Goal: Task Accomplishment & Management: Manage account settings

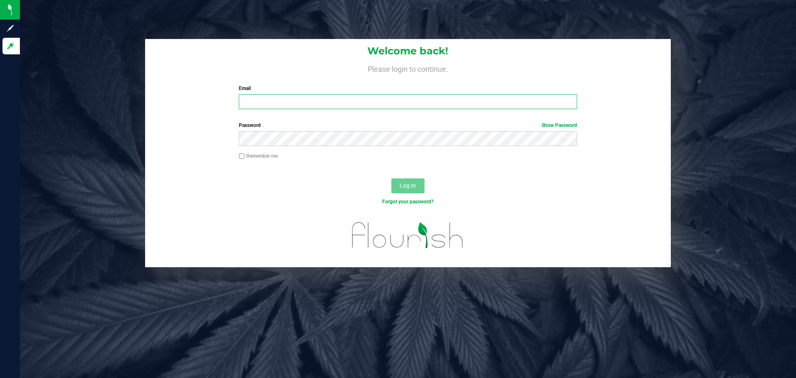
click at [267, 100] on input "Email" at bounding box center [408, 101] width 338 height 15
type input "[EMAIL_ADDRESS][DOMAIN_NAME]"
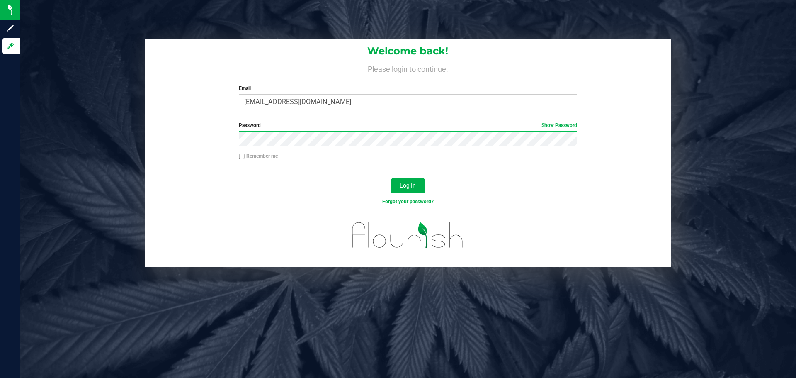
click at [391, 178] on button "Log In" at bounding box center [407, 185] width 33 height 15
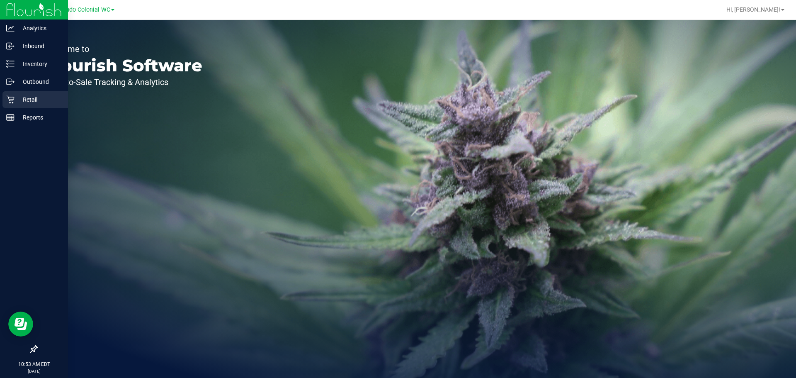
click at [27, 99] on p "Retail" at bounding box center [40, 100] width 50 height 10
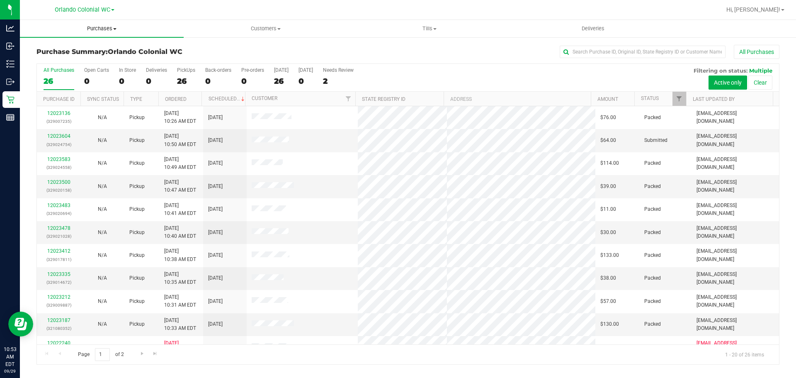
click at [104, 30] on span "Purchases" at bounding box center [102, 28] width 164 height 7
click at [68, 60] on span "Fulfillment" at bounding box center [45, 59] width 51 height 7
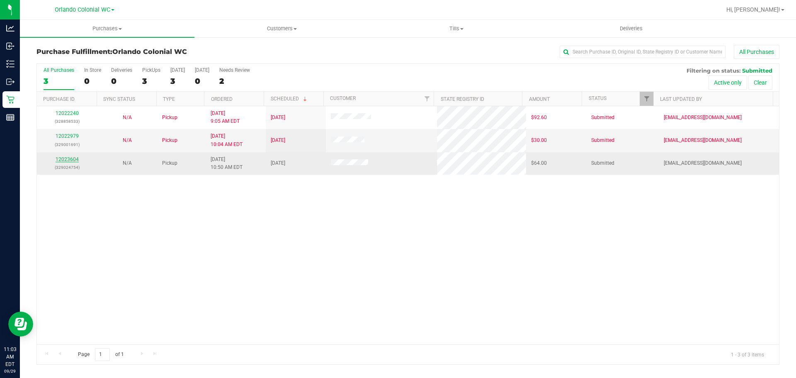
click at [75, 160] on link "12023604" at bounding box center [67, 159] width 23 height 6
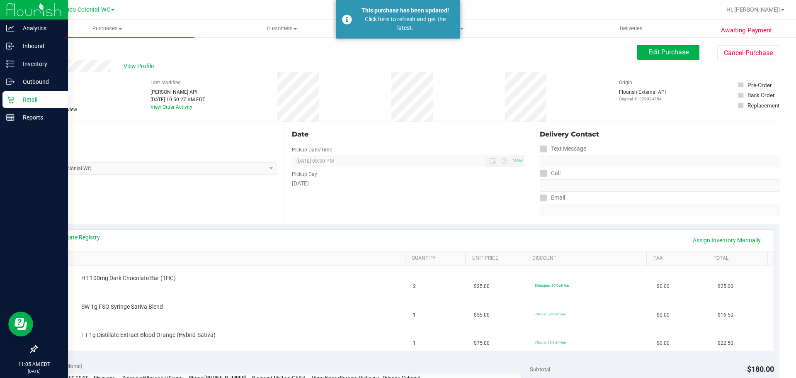
click at [35, 102] on p "Retail" at bounding box center [40, 100] width 50 height 10
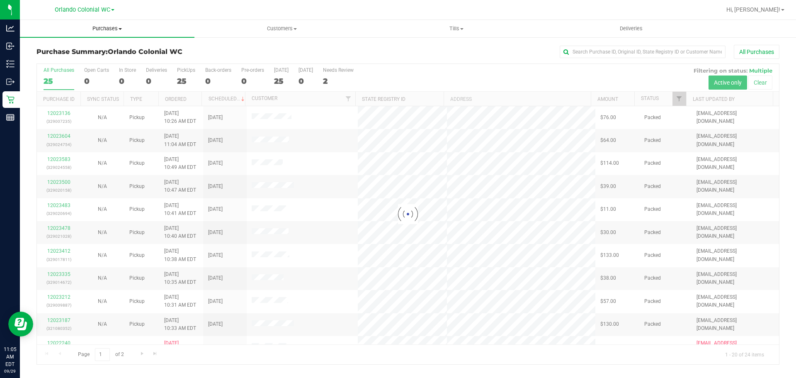
click at [116, 32] on span "Purchases" at bounding box center [107, 28] width 174 height 7
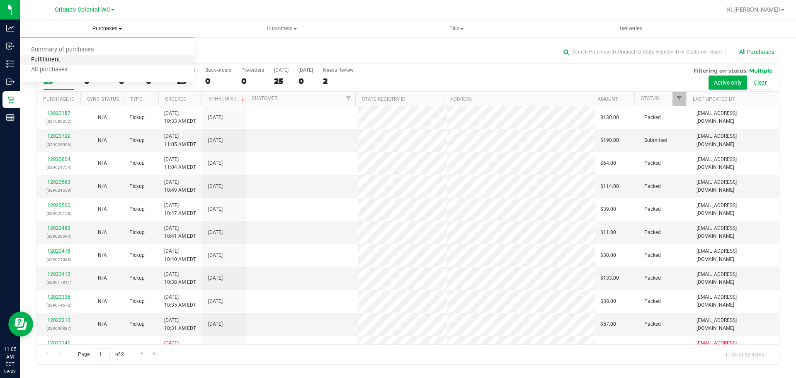
click at [62, 57] on span "Fulfillment" at bounding box center [45, 59] width 51 height 7
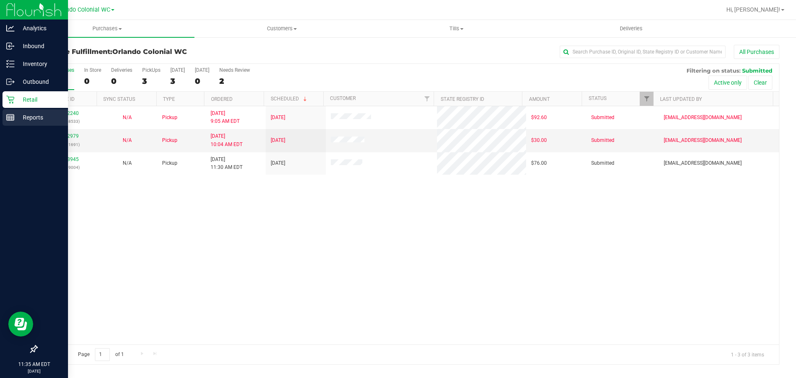
click at [22, 109] on div "Reports" at bounding box center [34, 117] width 65 height 17
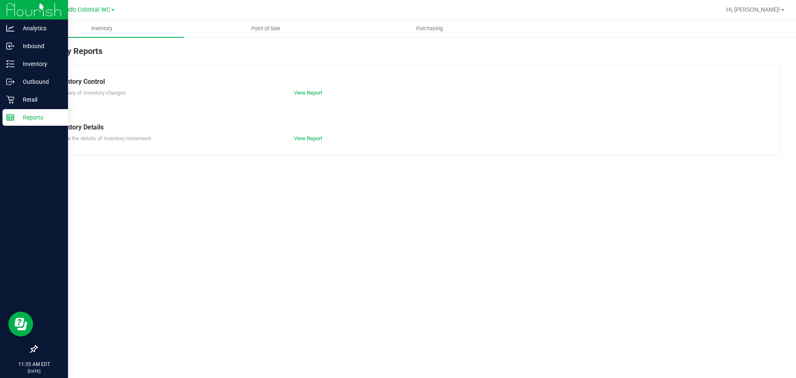
click at [32, 119] on p "Reports" at bounding box center [40, 117] width 50 height 10
click at [20, 101] on p "Retail" at bounding box center [40, 100] width 50 height 10
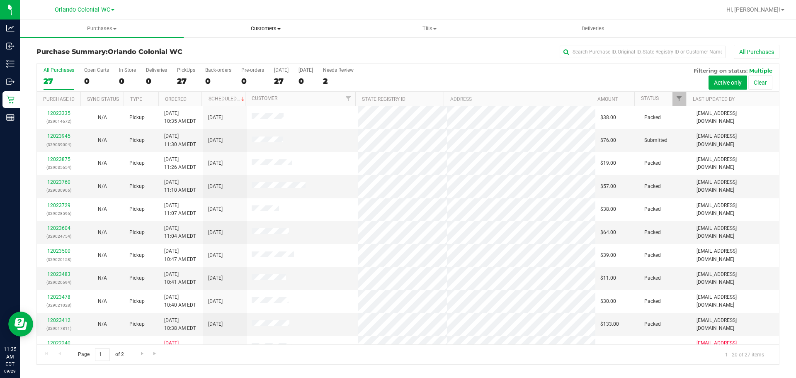
click at [271, 32] on span "Customers" at bounding box center [265, 28] width 163 height 7
click at [755, 79] on button "Clear" at bounding box center [760, 82] width 24 height 14
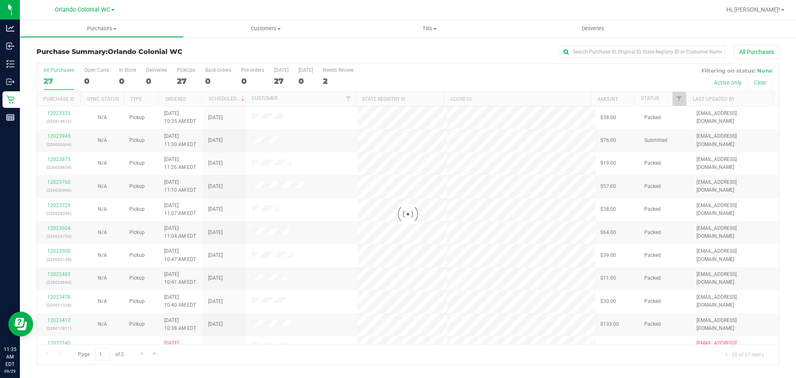
click at [709, 61] on div "Purchase Summary: Orlando Colonial WC All Purchases" at bounding box center [407, 54] width 743 height 18
click at [689, 42] on div "Purchase Summary: Orlando Colonial WC All Purchases Loading... All Purchases 27…" at bounding box center [408, 204] width 776 height 336
click at [692, 55] on input "text" at bounding box center [643, 52] width 166 height 12
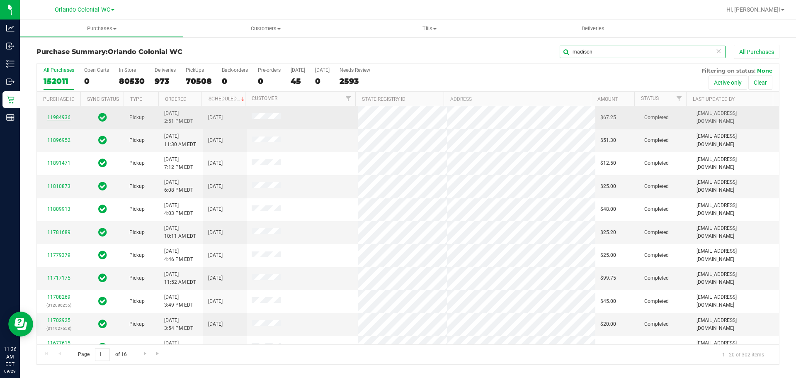
type input "madison"
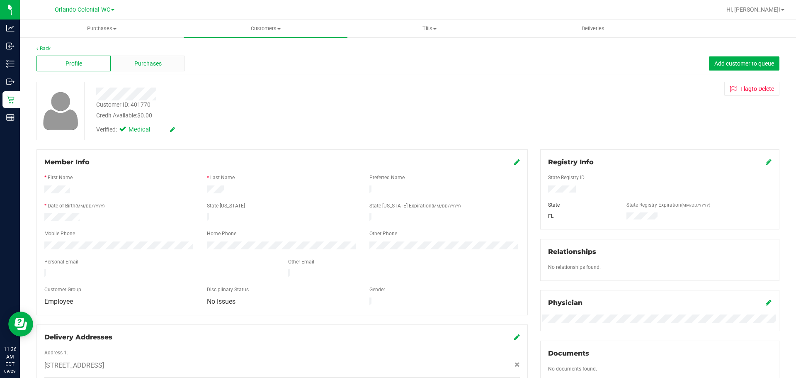
click at [145, 67] on span "Purchases" at bounding box center [147, 63] width 27 height 9
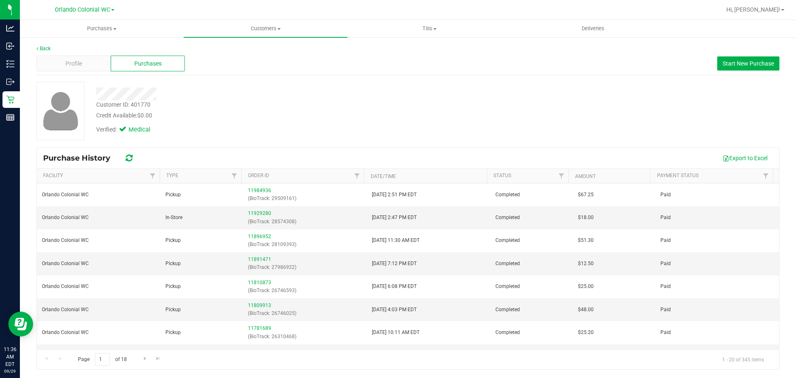
click at [748, 51] on div "Back" at bounding box center [407, 48] width 743 height 7
click at [740, 59] on button "Start New Purchase" at bounding box center [748, 63] width 62 height 14
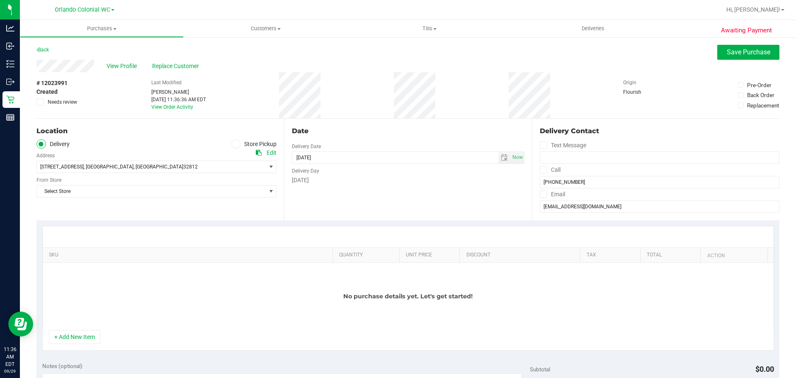
click at [231, 145] on span at bounding box center [236, 144] width 10 height 10
click at [0, 0] on input "Store Pickup" at bounding box center [0, 0] width 0 height 0
click at [91, 172] on span "Select Store" at bounding box center [151, 167] width 229 height 12
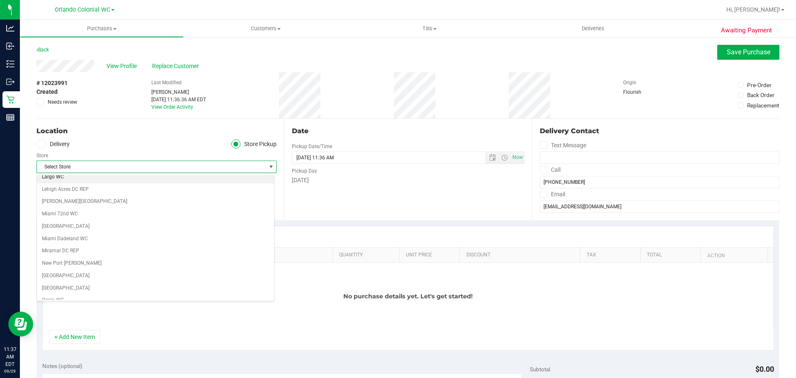
scroll to position [290, 0]
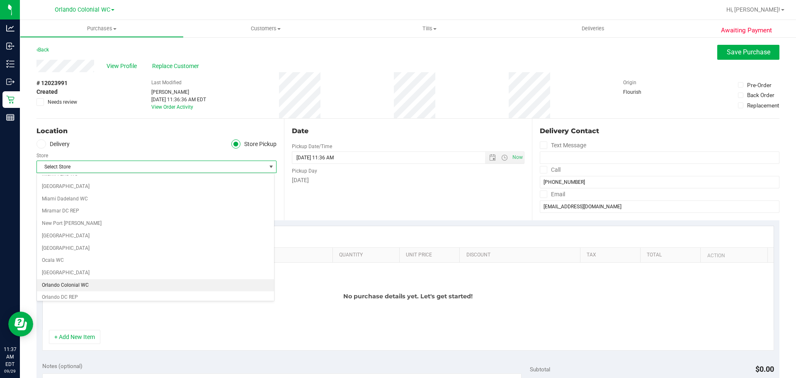
click at [110, 286] on li "Orlando Colonial WC" at bounding box center [155, 285] width 237 height 12
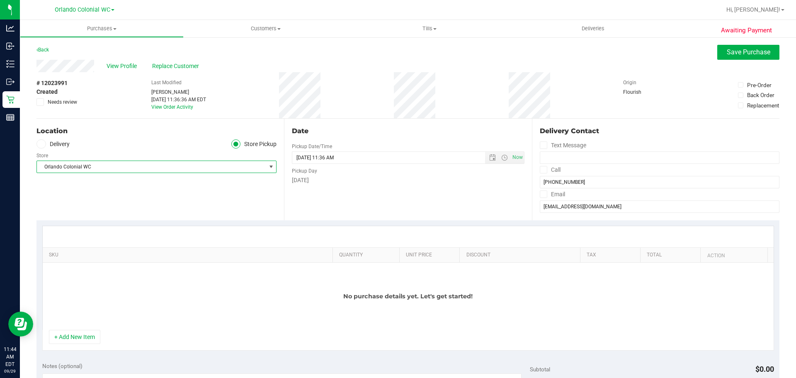
click at [201, 167] on span "Orlando Colonial WC" at bounding box center [151, 167] width 229 height 12
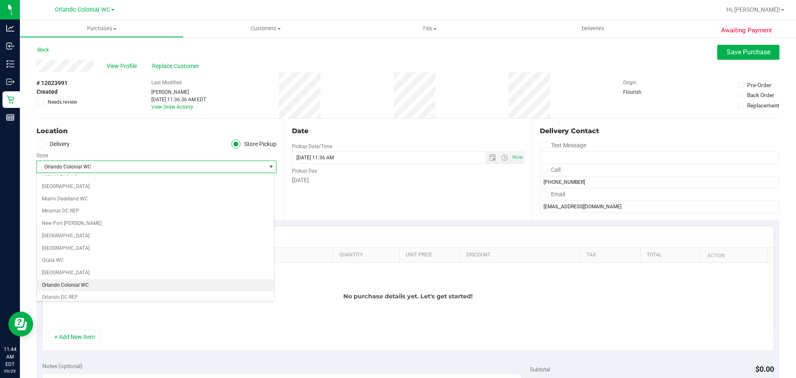
click at [378, 231] on div at bounding box center [408, 236] width 731 height 21
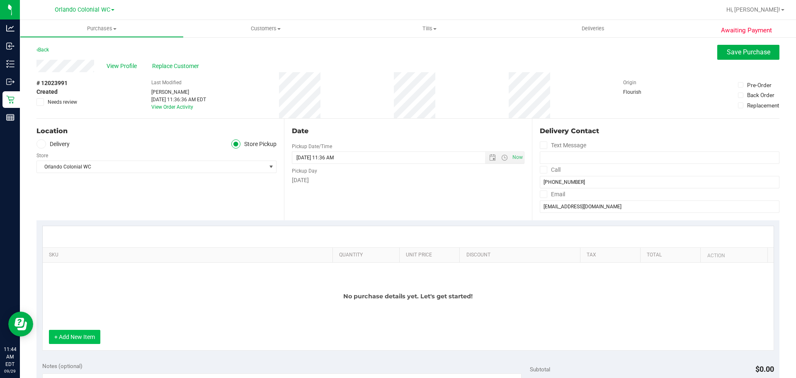
click at [87, 338] on button "+ Add New Item" at bounding box center [74, 337] width 51 height 14
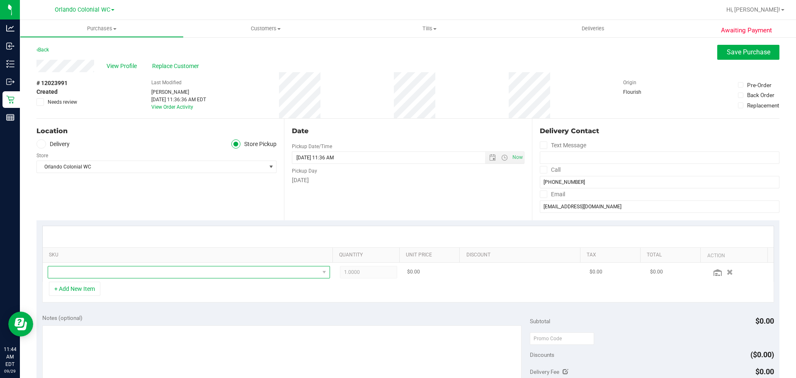
click at [111, 266] on span "NO DATA FOUND" at bounding box center [189, 272] width 282 height 12
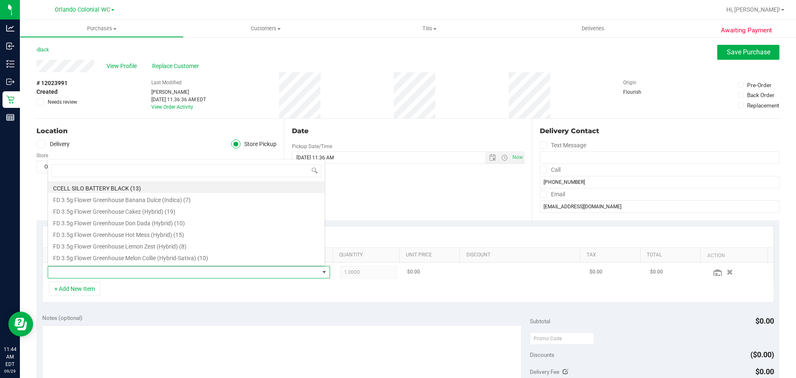
scroll to position [12, 275]
type input "dark"
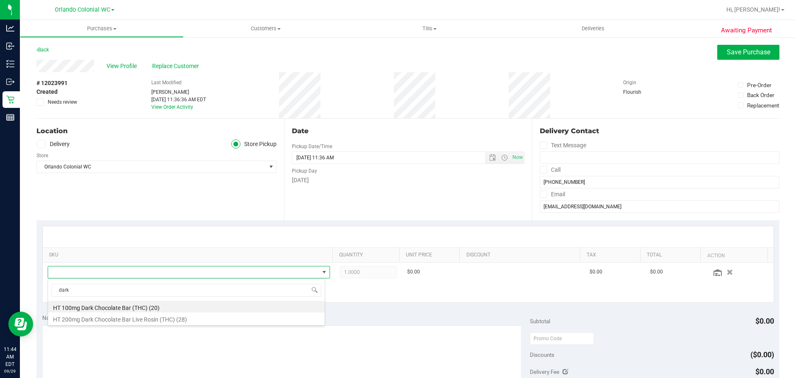
click at [148, 321] on li "HT 200mg Dark Chocolate Bar Live Rosin (THC) (28)" at bounding box center [186, 318] width 276 height 12
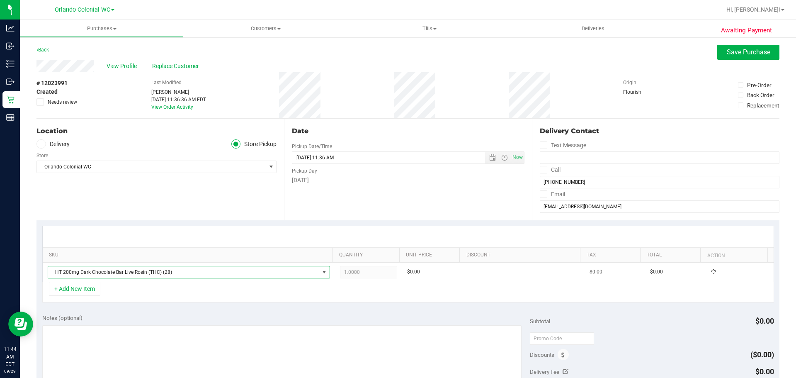
click at [180, 299] on div "+ Add New Item" at bounding box center [408, 291] width 732 height 21
click at [63, 280] on td "HT 200mg Dark Chocolate Bar Live Rosin (THC)" at bounding box center [189, 271] width 292 height 19
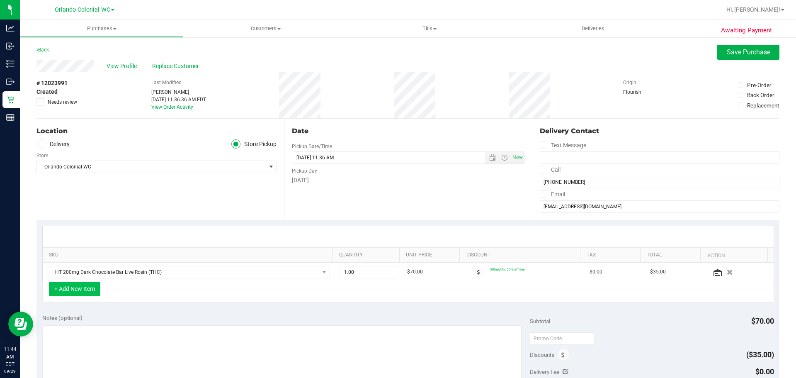
click at [64, 289] on button "+ Add New Item" at bounding box center [74, 288] width 51 height 14
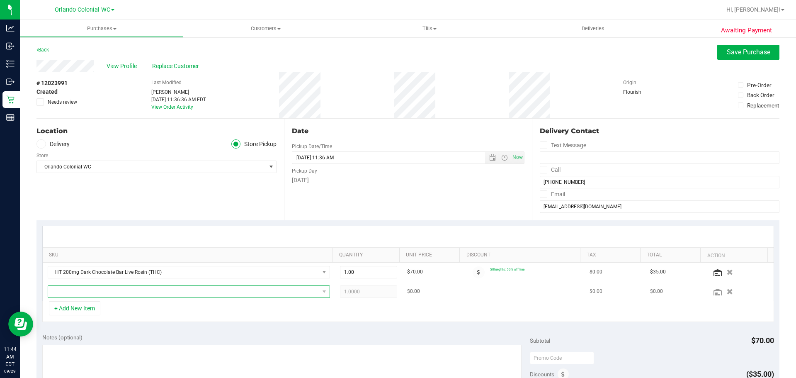
click at [103, 286] on span "NO DATA FOUND" at bounding box center [183, 292] width 271 height 12
type input "wna"
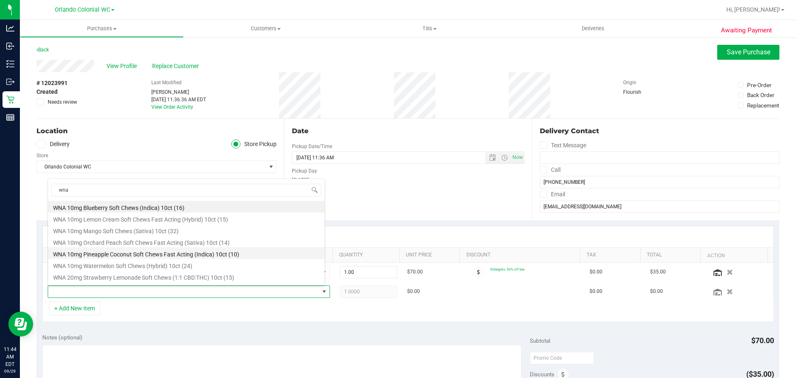
click at [215, 250] on li "WNA 10mg Pineapple Coconut Soft Chews Fast Acting (Indica) 10ct (10)" at bounding box center [186, 253] width 276 height 12
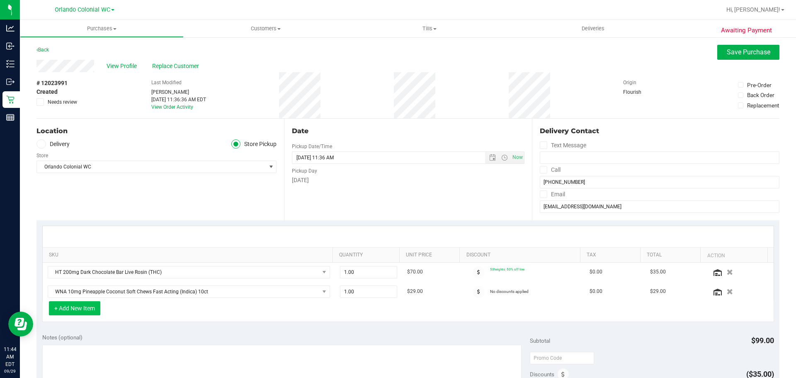
click at [83, 309] on button "+ Add New Item" at bounding box center [74, 308] width 51 height 14
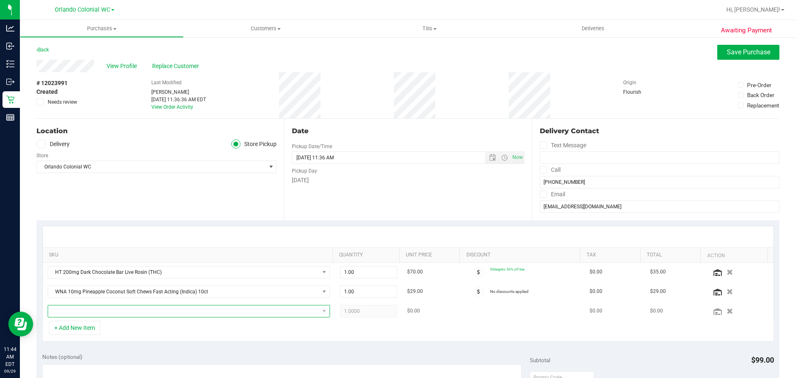
click at [116, 308] on span "NO DATA FOUND" at bounding box center [183, 311] width 271 height 12
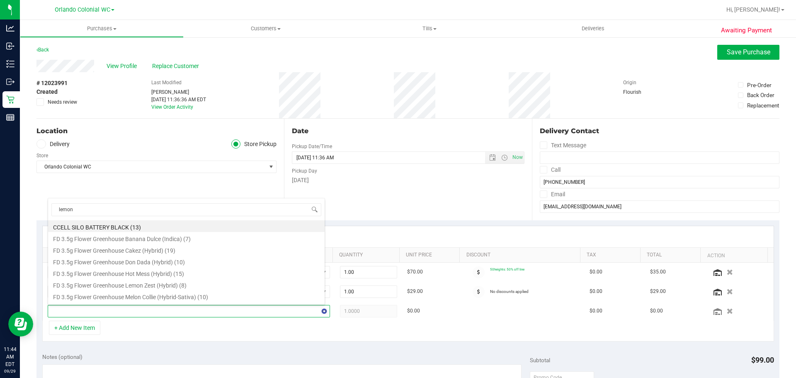
type input "lemon c"
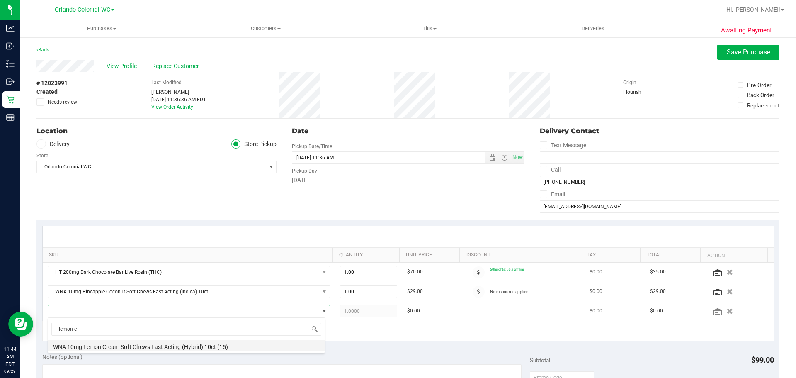
click at [208, 349] on li "WNA 10mg Lemon Cream Soft Chews Fast Acting (Hybrid) 10ct (15)" at bounding box center [186, 345] width 276 height 12
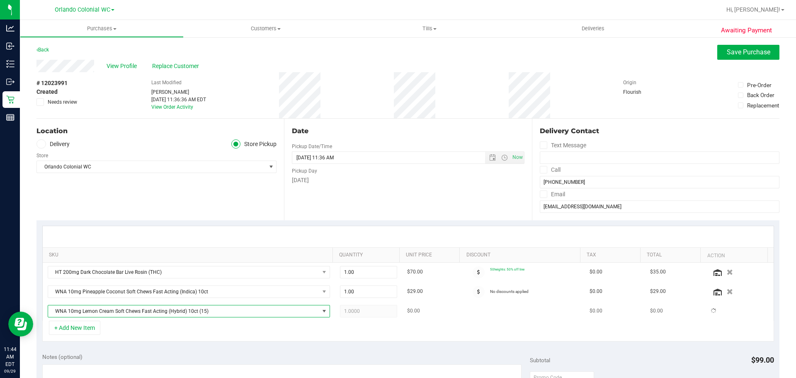
click at [266, 319] on td "WNA 10mg Lemon Cream Soft Chews Fast Acting (Hybrid) 10ct (15)" at bounding box center [189, 310] width 292 height 19
click at [747, 53] on span "Save Purchase" at bounding box center [749, 52] width 44 height 8
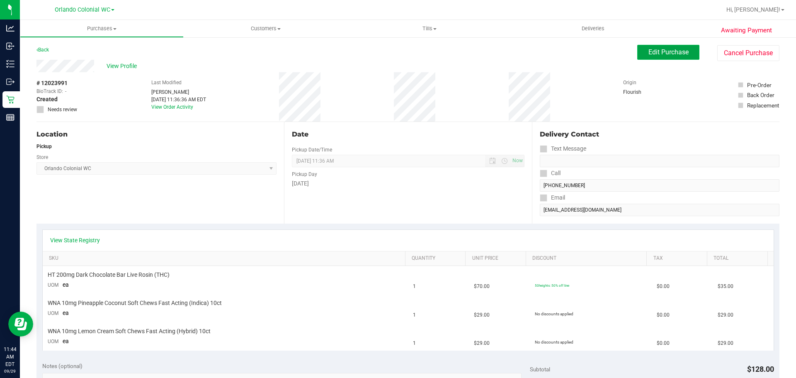
click at [652, 58] on button "Edit Purchase" at bounding box center [668, 52] width 62 height 15
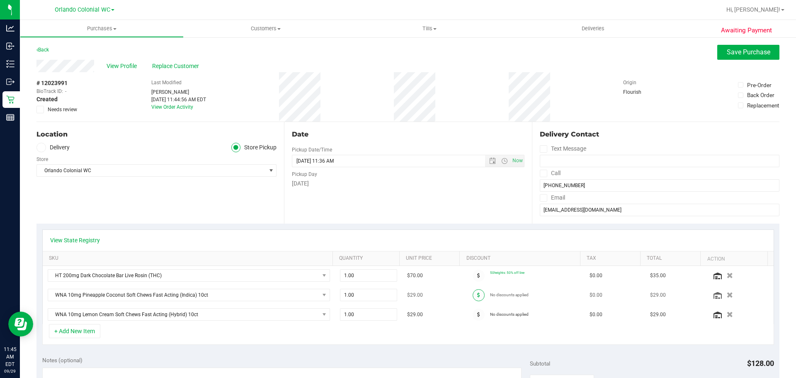
click at [473, 294] on span at bounding box center [479, 295] width 12 height 12
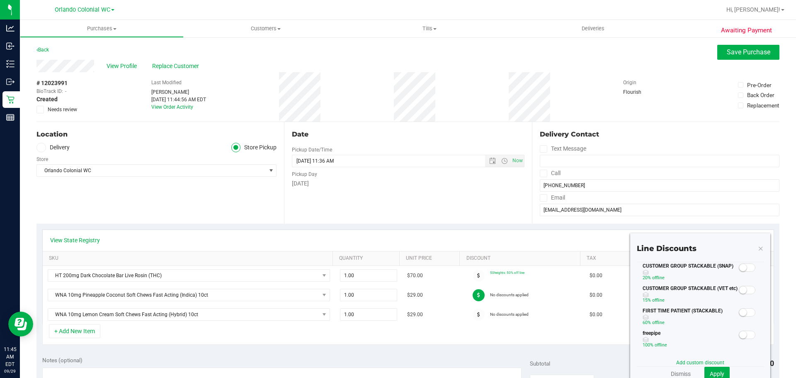
click at [735, 296] on div "CUSTOMER GROUP STACKABLE (VET etc) 15% off line" at bounding box center [700, 295] width 127 height 22
drag, startPoint x: 736, startPoint y: 289, endPoint x: 731, endPoint y: 312, distance: 23.2
click at [739, 289] on small at bounding box center [742, 289] width 7 height 7
click at [711, 370] on span "Apply" at bounding box center [717, 373] width 15 height 7
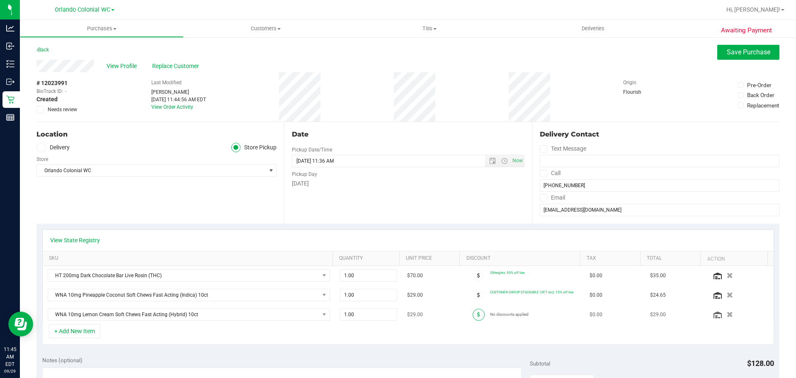
click at [475, 317] on span at bounding box center [479, 314] width 12 height 12
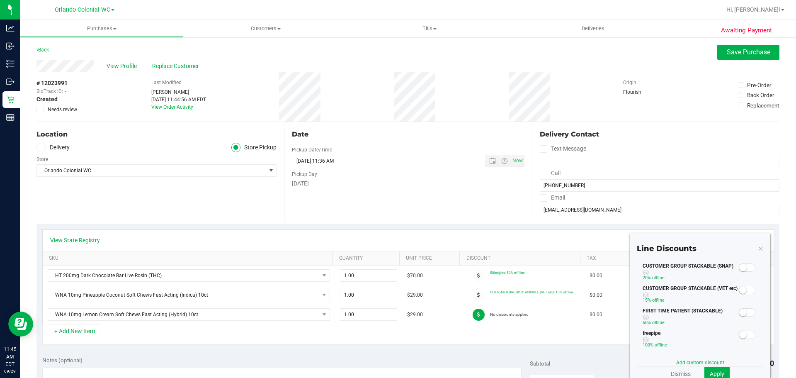
click at [747, 290] on span at bounding box center [747, 290] width 17 height 8
click at [710, 370] on span "Apply" at bounding box center [717, 373] width 15 height 7
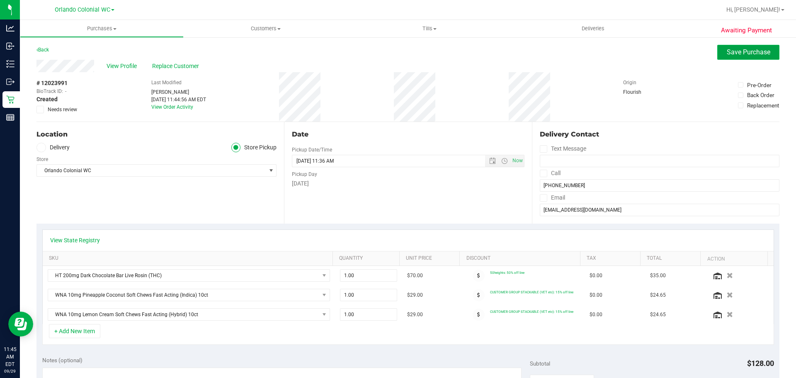
click at [733, 53] on span "Save Purchase" at bounding box center [749, 52] width 44 height 8
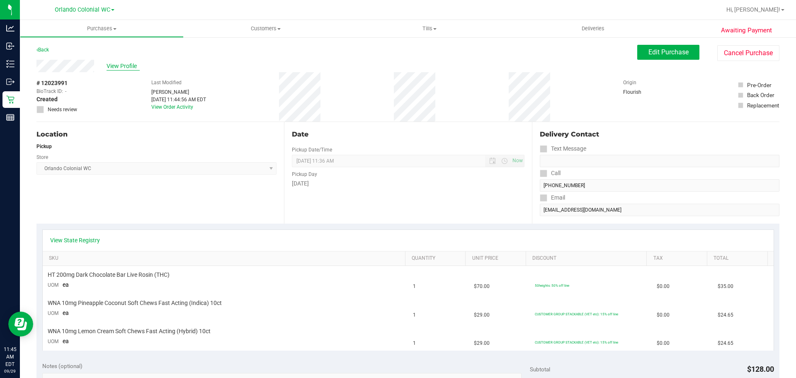
click at [117, 66] on span "View Profile" at bounding box center [123, 66] width 33 height 9
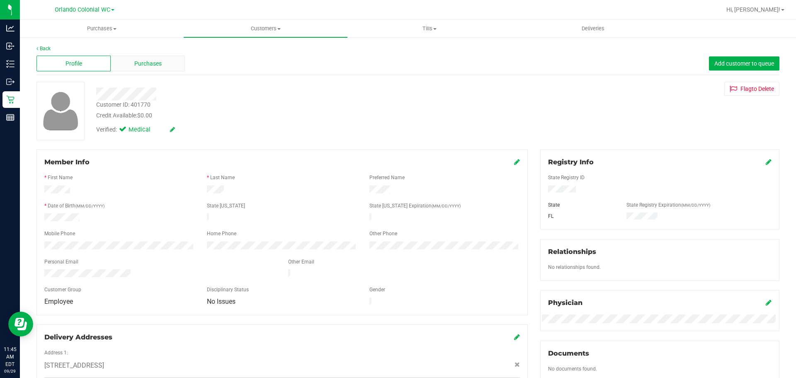
click at [128, 63] on div "Purchases" at bounding box center [148, 64] width 74 height 16
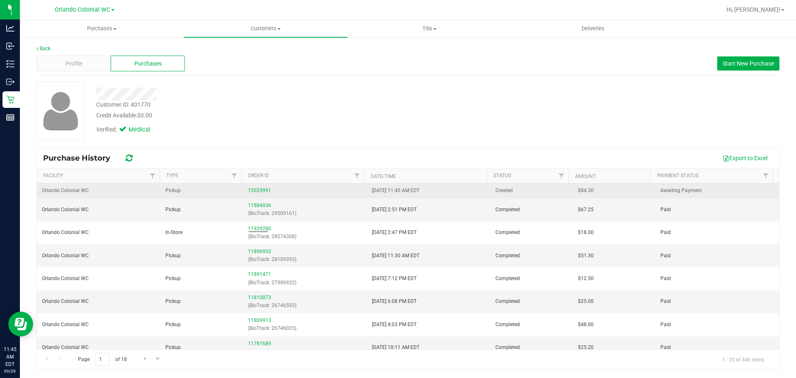
click at [258, 187] on div "12023991" at bounding box center [305, 191] width 114 height 8
click at [258, 191] on link "12023991" at bounding box center [259, 190] width 23 height 6
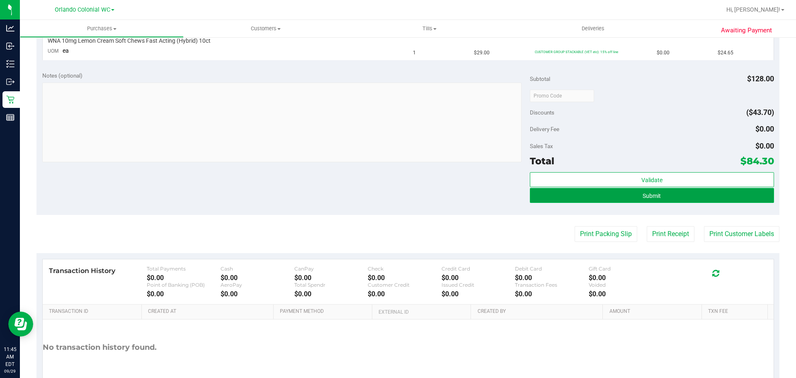
click at [684, 188] on button "Submit" at bounding box center [652, 195] width 244 height 15
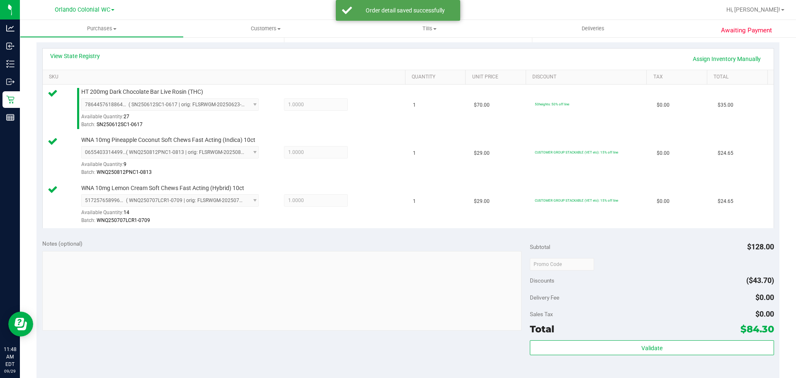
scroll to position [249, 0]
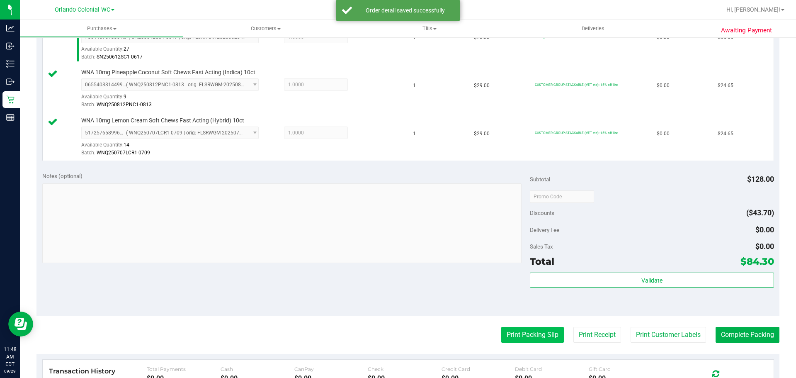
click at [533, 327] on button "Print Packing Slip" at bounding box center [532, 335] width 63 height 16
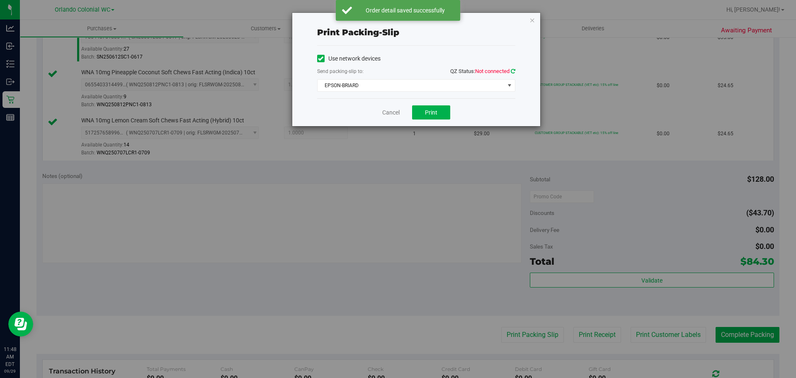
click at [515, 70] on icon at bounding box center [513, 70] width 5 height 5
click at [438, 109] on button "Print" at bounding box center [431, 112] width 38 height 14
click at [388, 113] on link "Cancel" at bounding box center [390, 112] width 17 height 9
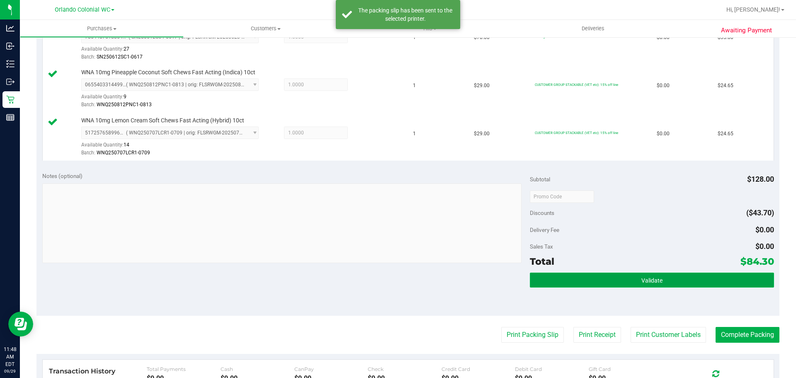
click at [641, 282] on span "Validate" at bounding box center [651, 280] width 21 height 7
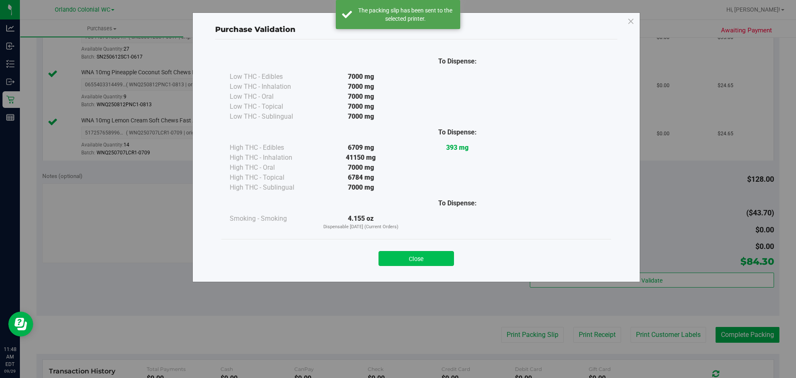
click at [414, 259] on button "Close" at bounding box center [415, 258] width 75 height 15
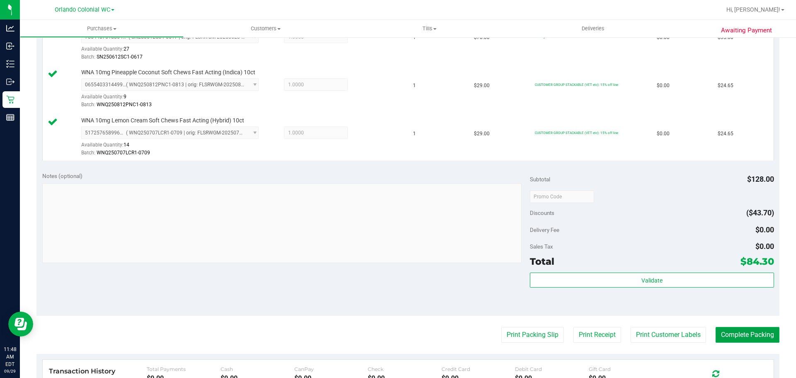
click at [748, 338] on button "Complete Packing" at bounding box center [747, 335] width 64 height 16
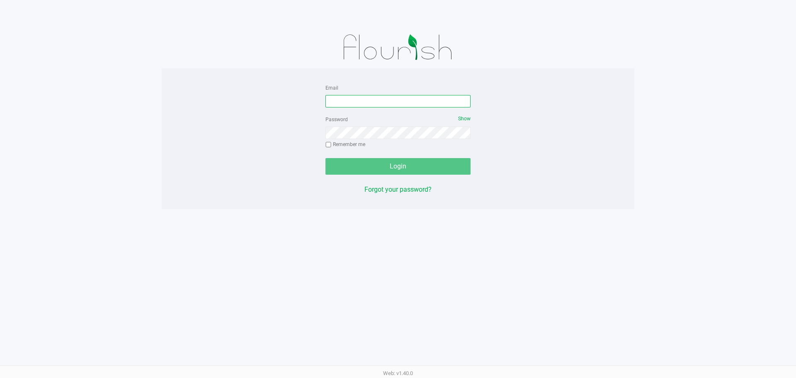
click at [358, 100] on input "Email" at bounding box center [397, 101] width 145 height 12
type input "[EMAIL_ADDRESS][DOMAIN_NAME]"
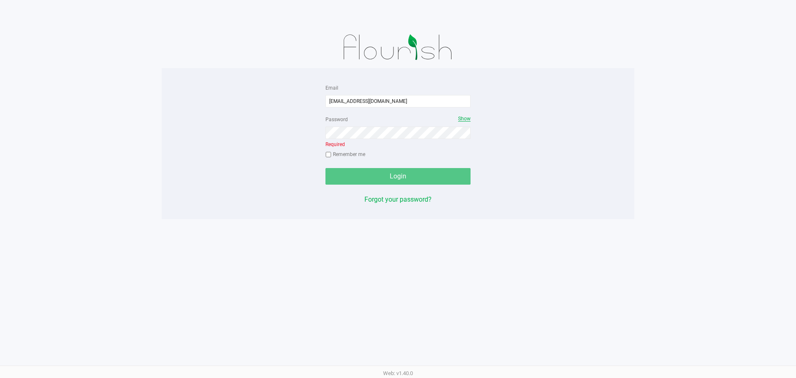
click at [465, 120] on span "Show" at bounding box center [464, 119] width 12 height 6
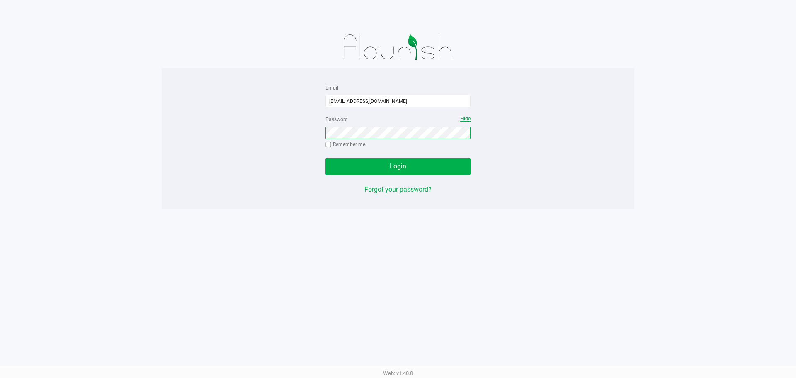
click at [325, 158] on button "Login" at bounding box center [397, 166] width 145 height 17
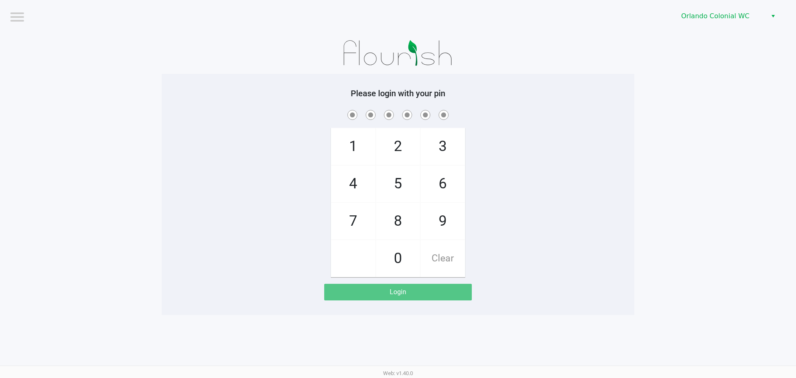
click at [408, 222] on span "8" at bounding box center [398, 221] width 44 height 36
checkbox input "true"
click at [355, 222] on span "7" at bounding box center [353, 221] width 44 height 36
checkbox input "true"
drag, startPoint x: 401, startPoint y: 257, endPoint x: 333, endPoint y: 182, distance: 100.7
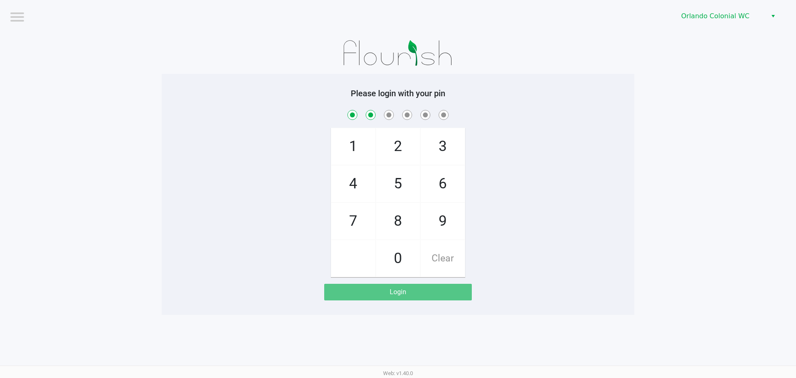
click at [400, 255] on span "0" at bounding box center [398, 258] width 44 height 36
checkbox input "true"
click at [350, 182] on span "4" at bounding box center [353, 183] width 44 height 36
checkbox input "true"
click at [349, 222] on span "7" at bounding box center [353, 221] width 44 height 36
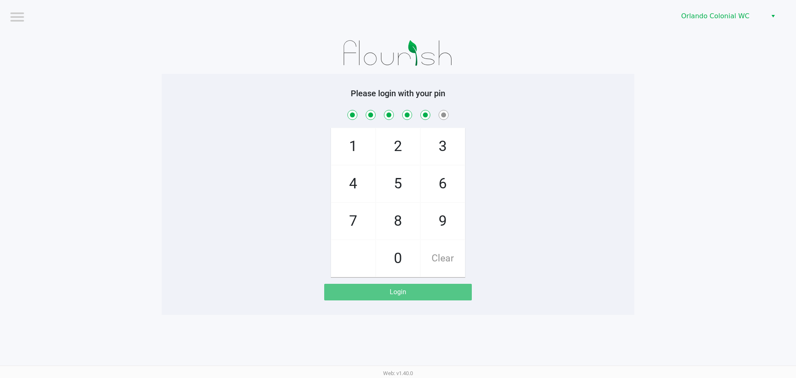
checkbox input "true"
click at [367, 137] on span "1" at bounding box center [353, 146] width 44 height 36
checkbox input "true"
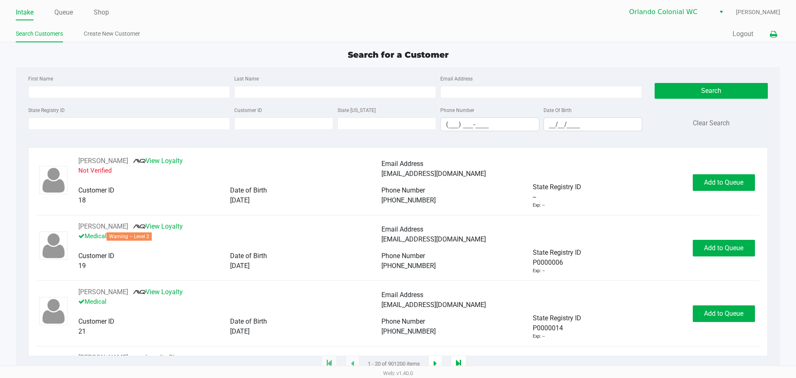
click at [778, 35] on button at bounding box center [773, 34] width 14 height 15
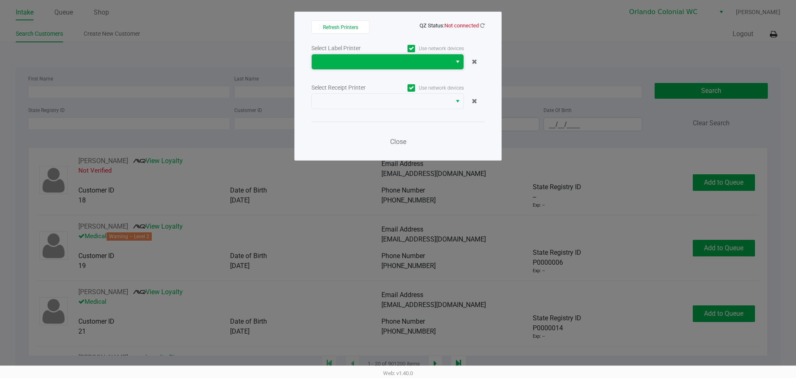
click at [350, 62] on span at bounding box center [382, 62] width 130 height 10
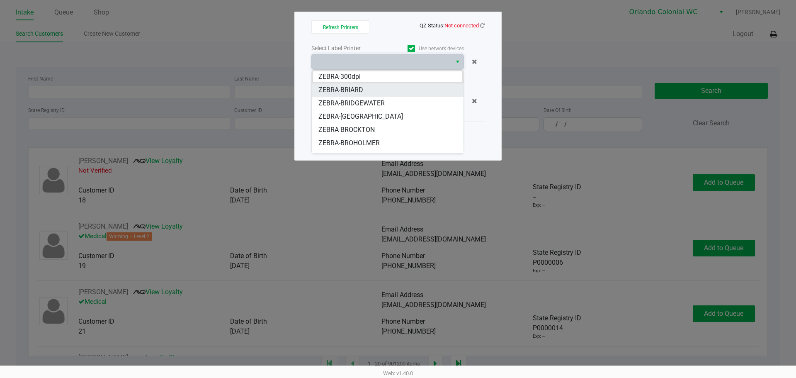
click at [342, 90] on span "ZEBRA-BRIARD" at bounding box center [340, 90] width 45 height 10
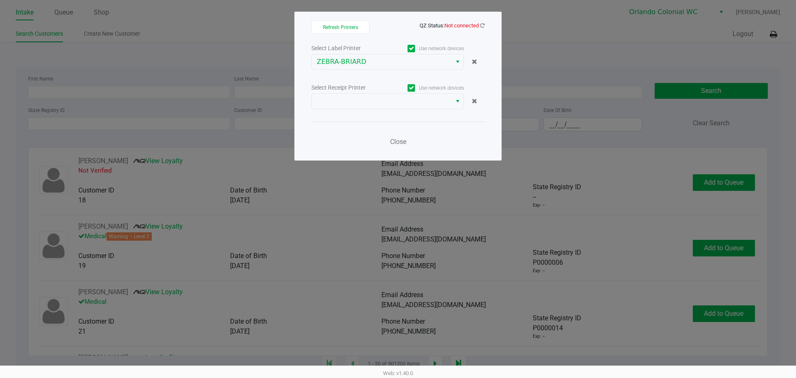
click at [358, 86] on div "Select Receipt Printer" at bounding box center [349, 87] width 76 height 9
click at [357, 97] on span at bounding box center [382, 101] width 130 height 10
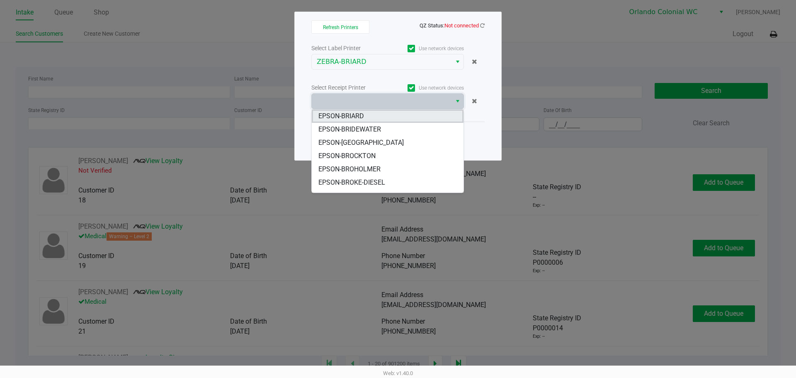
click at [359, 116] on span "EPSON-BRIARD" at bounding box center [341, 116] width 46 height 10
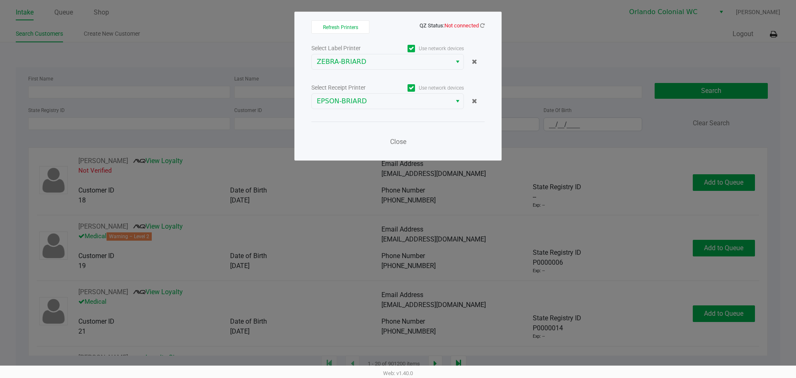
click at [478, 23] on span "Not connected" at bounding box center [461, 25] width 34 height 6
click at [485, 23] on div "Refresh Printers QZ Status: Not connected Select Label Printer Use network devi…" at bounding box center [397, 86] width 207 height 149
click at [482, 23] on icon at bounding box center [482, 25] width 5 height 5
click at [480, 25] on icon at bounding box center [482, 25] width 5 height 5
click at [396, 146] on button "Close" at bounding box center [397, 141] width 25 height 17
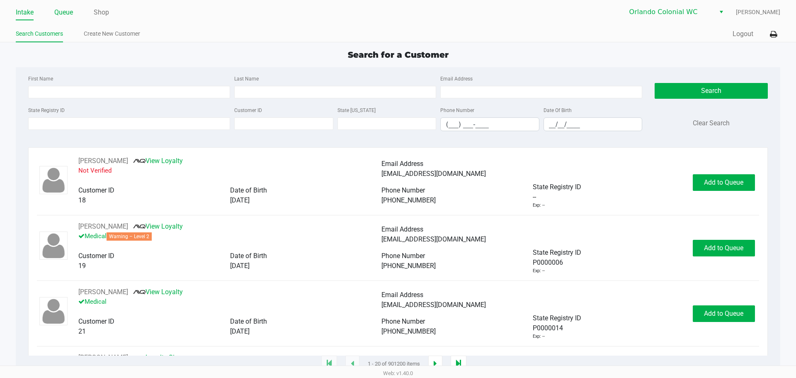
click at [70, 15] on link "Queue" at bounding box center [63, 13] width 19 height 12
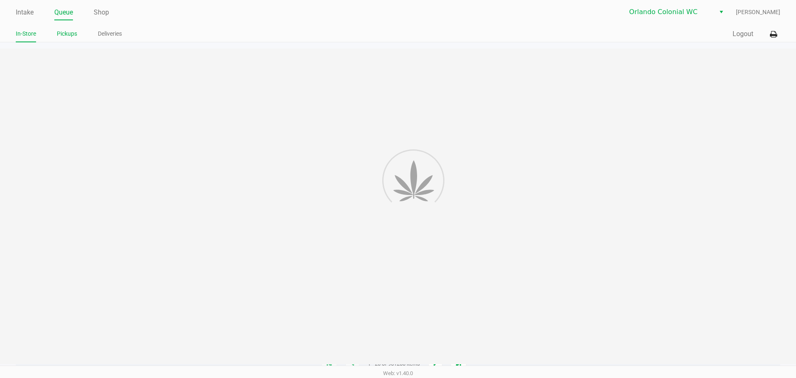
click at [74, 36] on link "Pickups" at bounding box center [67, 34] width 20 height 10
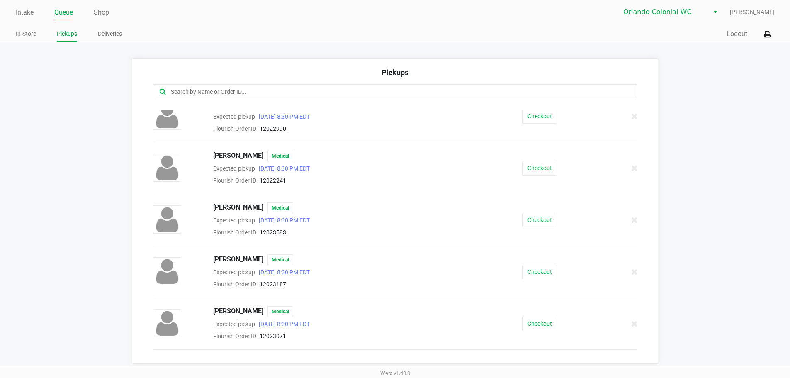
scroll to position [207, 0]
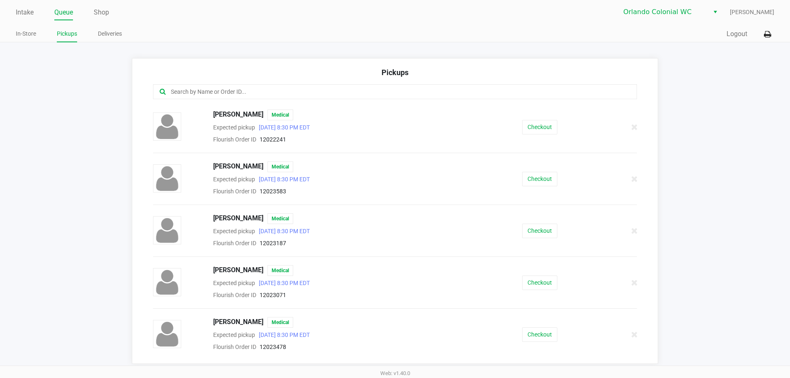
click at [209, 96] on input "text" at bounding box center [382, 92] width 424 height 10
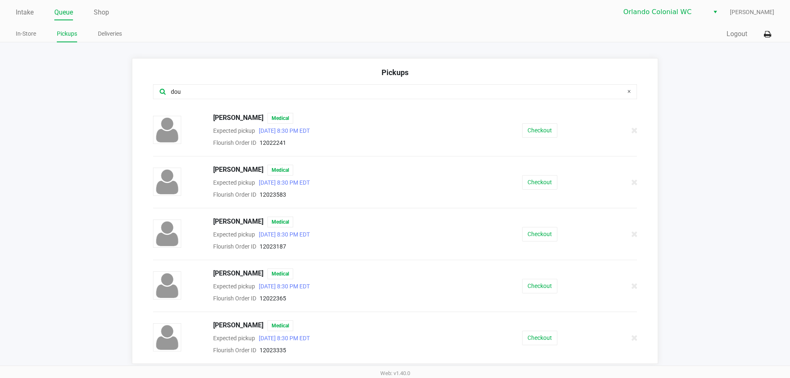
scroll to position [0, 0]
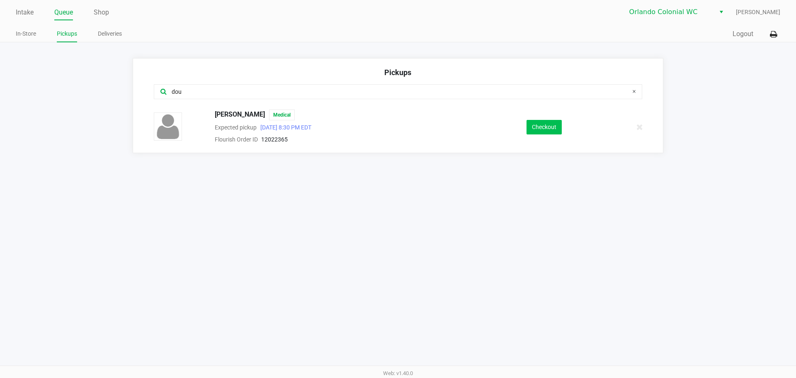
type input "dou"
click at [550, 131] on button "Checkout" at bounding box center [543, 127] width 35 height 15
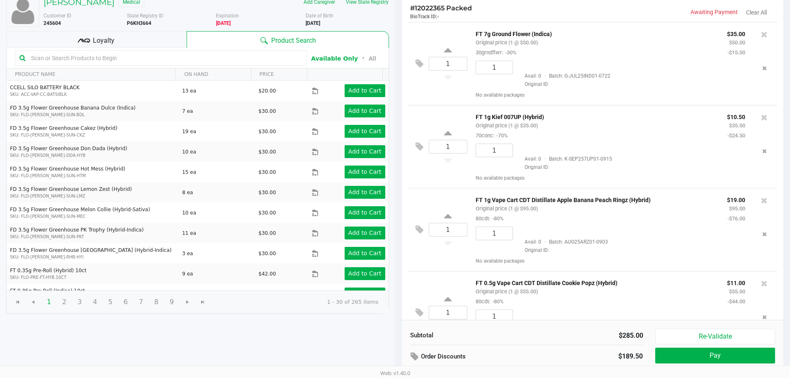
scroll to position [85, 0]
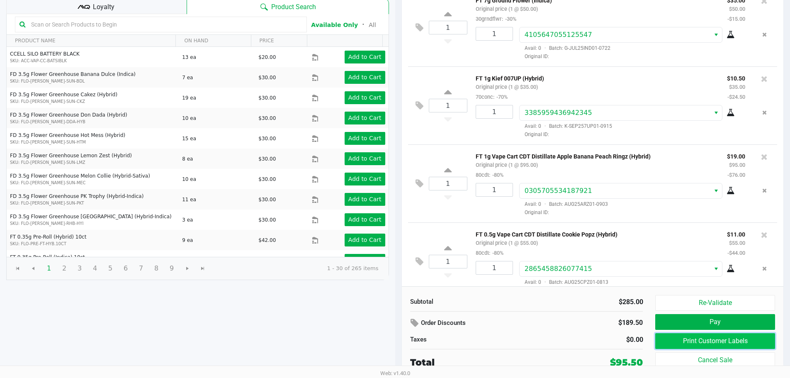
click at [720, 342] on button "Print Customer Labels" at bounding box center [714, 341] width 119 height 16
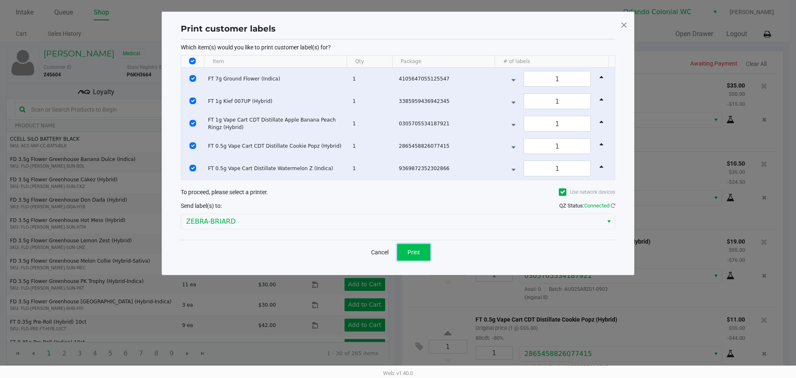
click at [430, 256] on button "Print" at bounding box center [413, 252] width 33 height 17
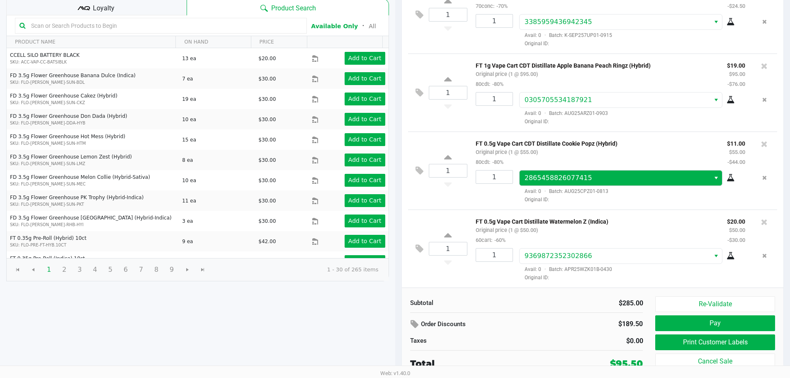
scroll to position [85, 0]
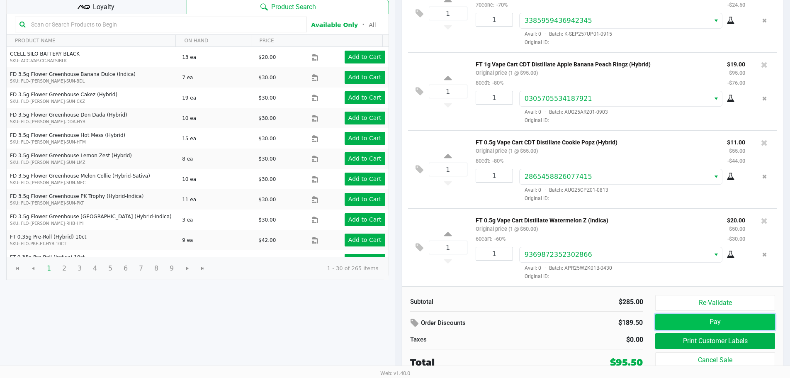
click at [692, 322] on button "Pay" at bounding box center [714, 322] width 119 height 16
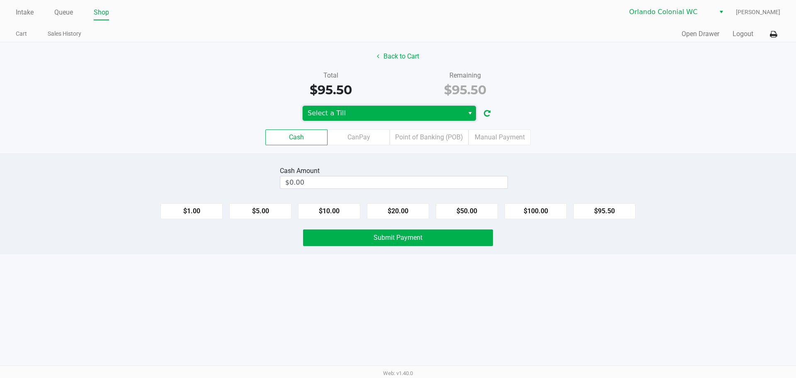
click at [385, 116] on span "Select a Till" at bounding box center [383, 113] width 151 height 10
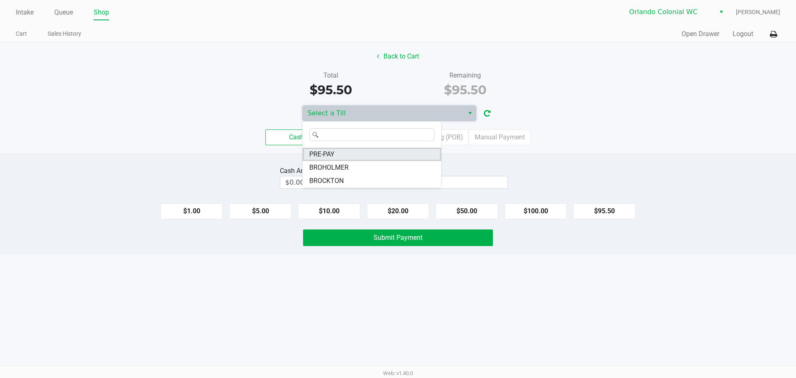
click at [340, 157] on li "PRE-PAY" at bounding box center [372, 154] width 138 height 13
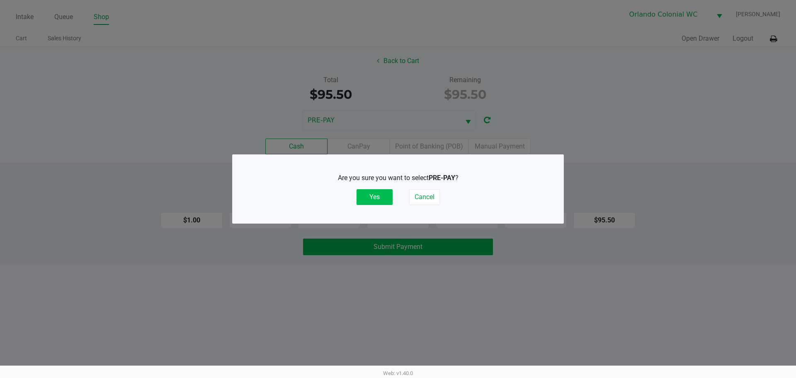
click at [369, 195] on button "Yes" at bounding box center [374, 197] width 36 height 16
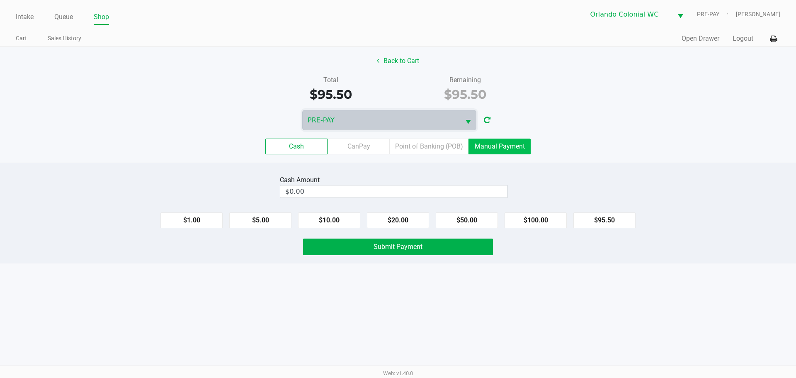
click at [509, 151] on label "Manual Payment" at bounding box center [499, 146] width 62 height 16
click at [0, 0] on 8 "Manual Payment" at bounding box center [0, 0] width 0 height 0
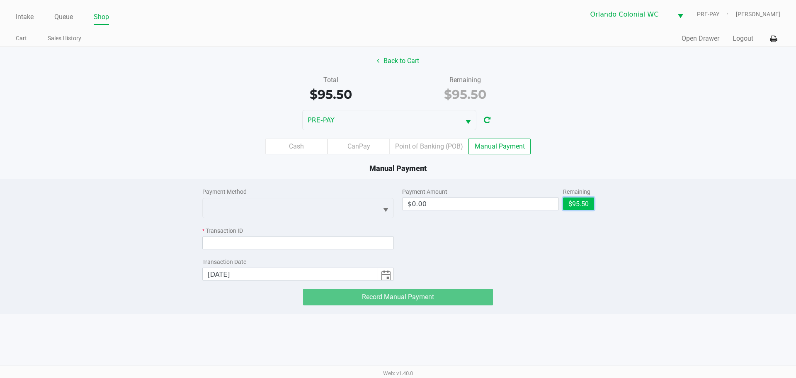
click at [575, 201] on button "$95.50" at bounding box center [578, 203] width 31 height 12
type input "$95.50"
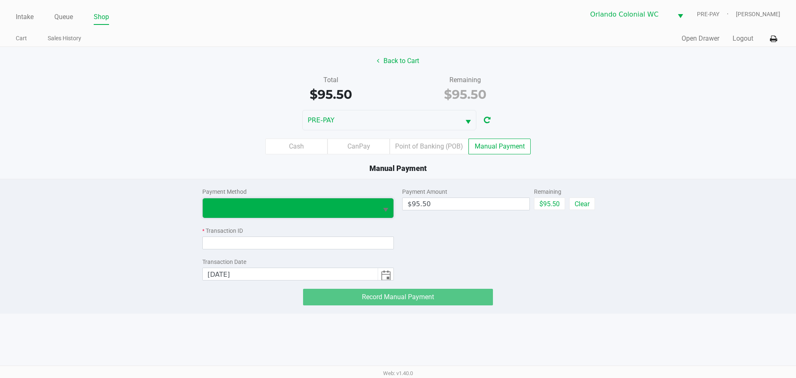
click at [361, 218] on kendo-dropdownlist at bounding box center [298, 208] width 192 height 20
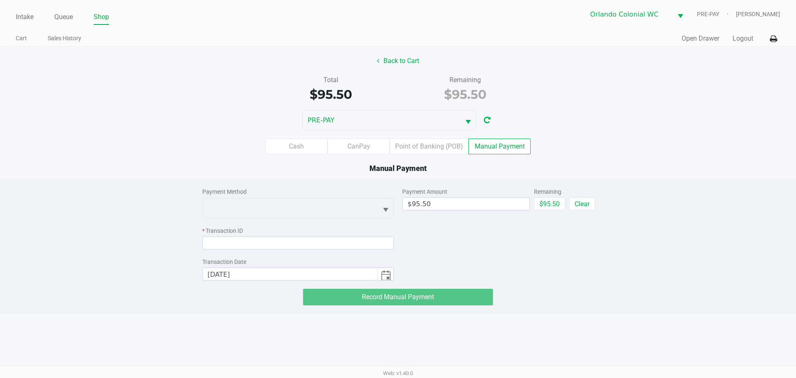
click at [445, 226] on div "Payment Amount $95.50 Remaining $95.50 Clear" at bounding box center [498, 229] width 192 height 101
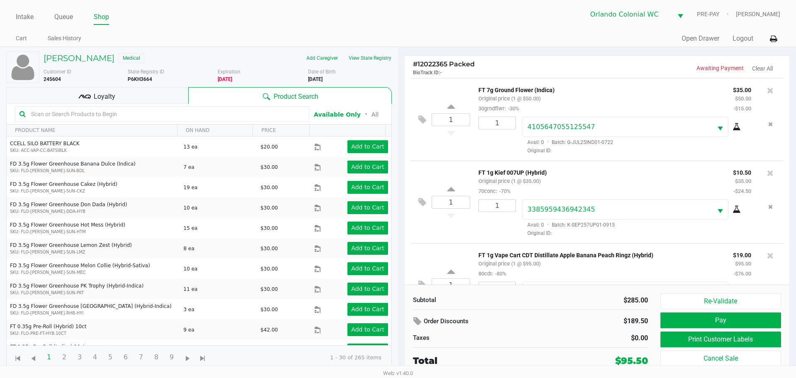
click at [118, 90] on div "Loyalty" at bounding box center [97, 95] width 182 height 17
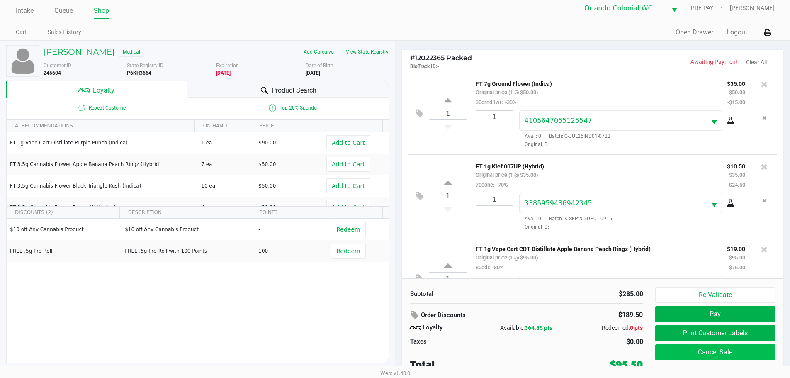
scroll to position [8, 0]
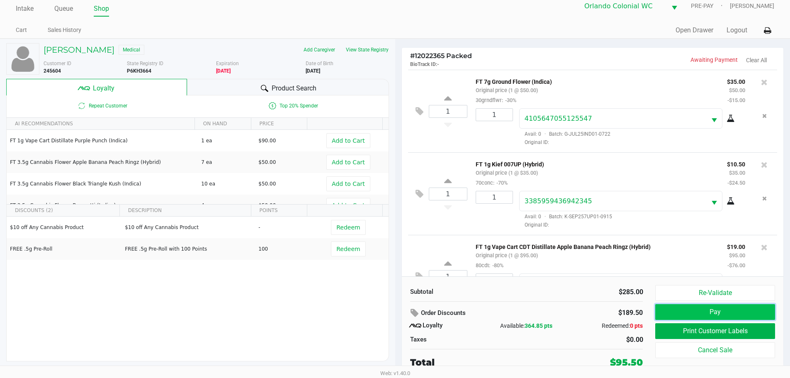
click at [680, 314] on button "Pay" at bounding box center [714, 312] width 119 height 16
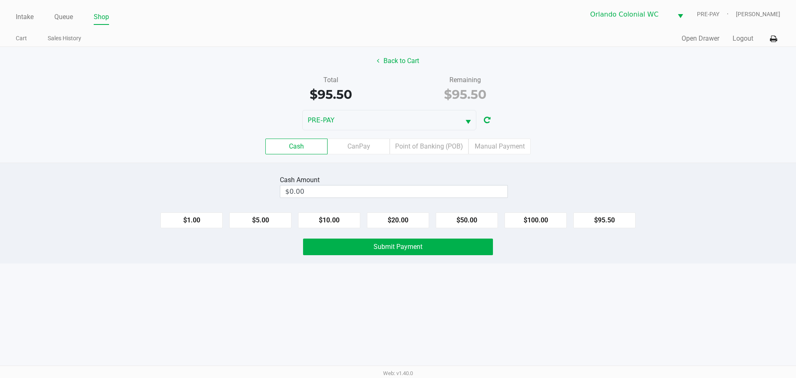
click at [531, 150] on div "Cash CanPay Point of Banking (POB) Manual Payment" at bounding box center [398, 146] width 796 height 16
click at [515, 149] on label "Manual Payment" at bounding box center [499, 146] width 62 height 16
click at [0, 0] on 8 "Manual Payment" at bounding box center [0, 0] width 0 height 0
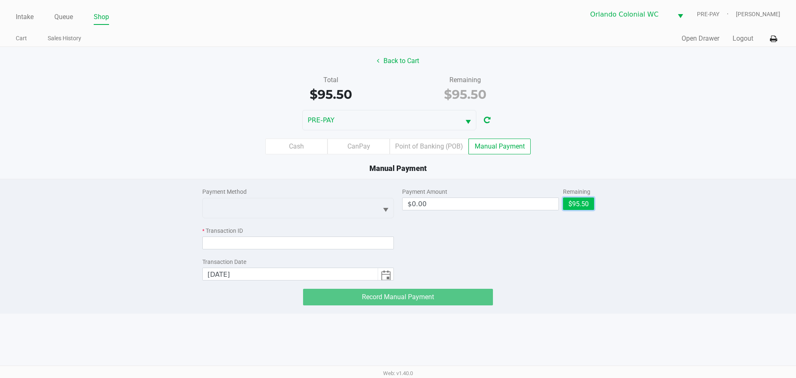
click at [589, 201] on button "$95.50" at bounding box center [578, 203] width 31 height 12
type input "$95.50"
drag, startPoint x: 610, startPoint y: 257, endPoint x: 425, endPoint y: 243, distance: 185.4
click at [609, 257] on div "Payment Method * Transaction ID Transaction Date 9/29/2025 Payment Amount $95.5…" at bounding box center [398, 242] width 808 height 126
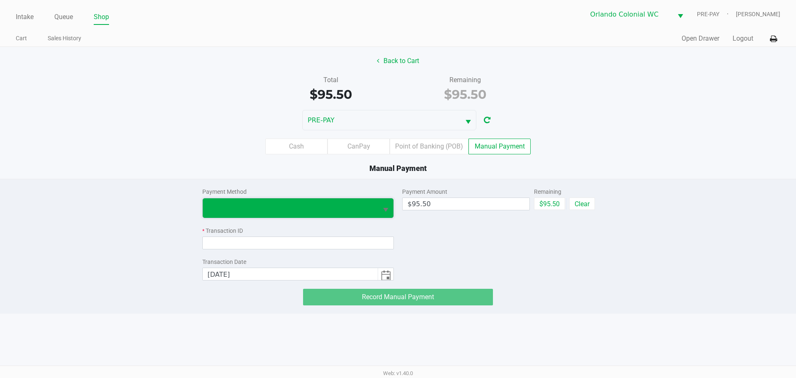
click at [343, 214] on span at bounding box center [290, 207] width 175 height 19
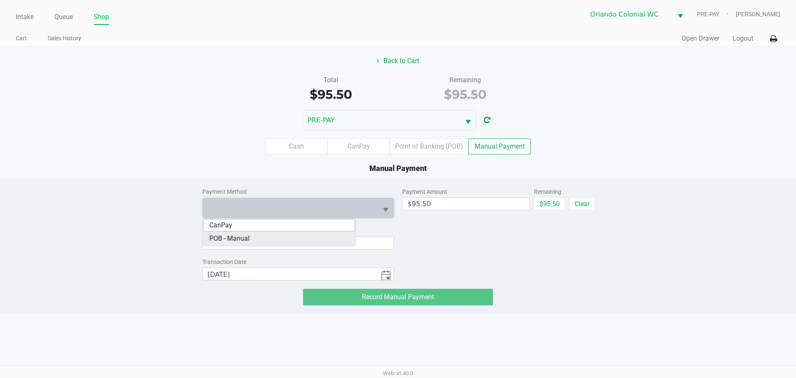
click at [230, 240] on span "POB - Manual" at bounding box center [229, 238] width 40 height 10
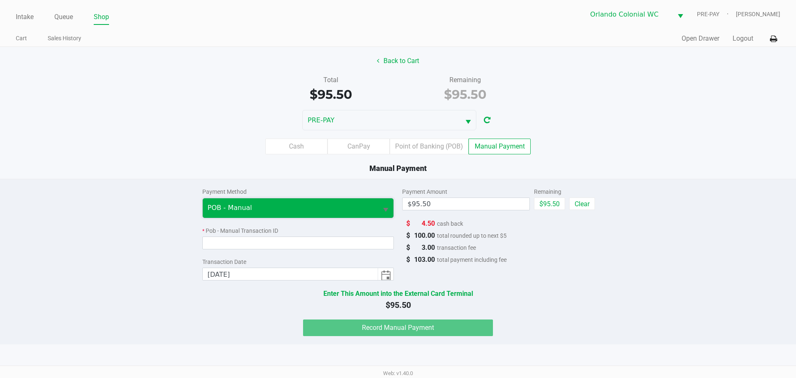
click at [239, 210] on span "POB - Manual" at bounding box center [290, 208] width 165 height 10
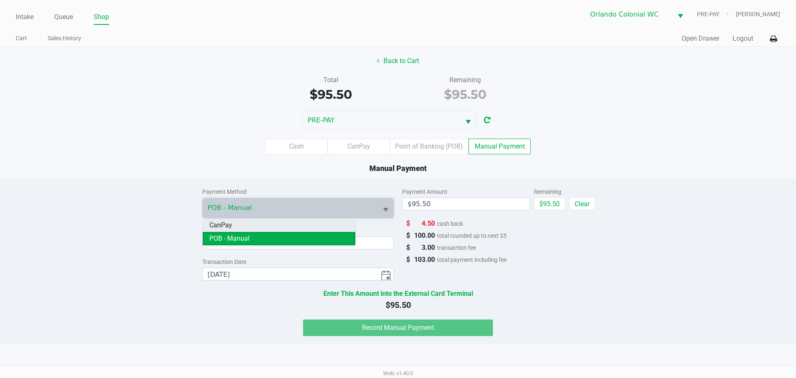
click at [230, 221] on span "CanPay" at bounding box center [220, 225] width 23 height 10
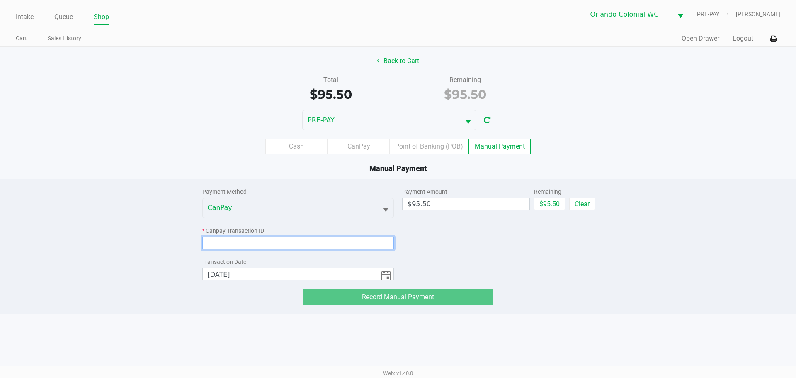
click at [218, 238] on input at bounding box center [298, 242] width 192 height 13
paste input "XEWU4UPITE7A"
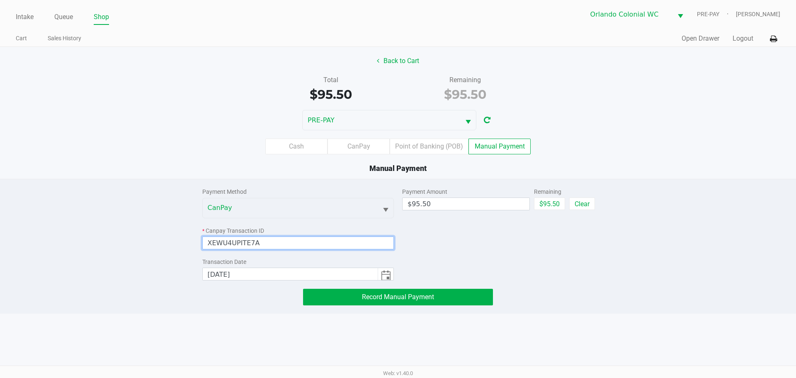
type input "XEWU4UPITE7A"
click at [124, 147] on div "Cash CanPay Point of Banking (POB) Manual Payment" at bounding box center [398, 146] width 796 height 16
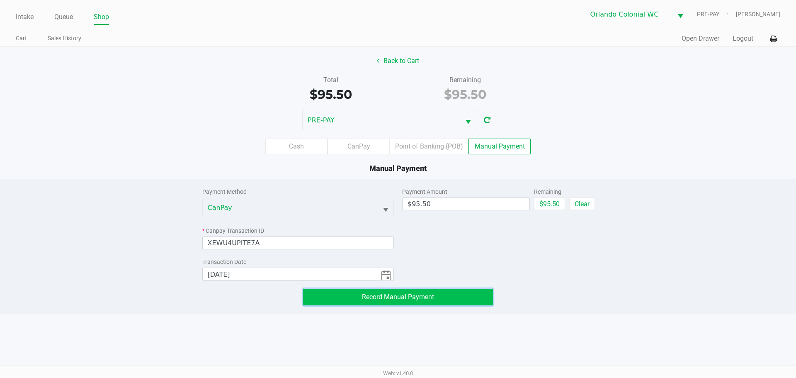
click at [424, 302] on button "Record Manual Payment" at bounding box center [398, 296] width 190 height 17
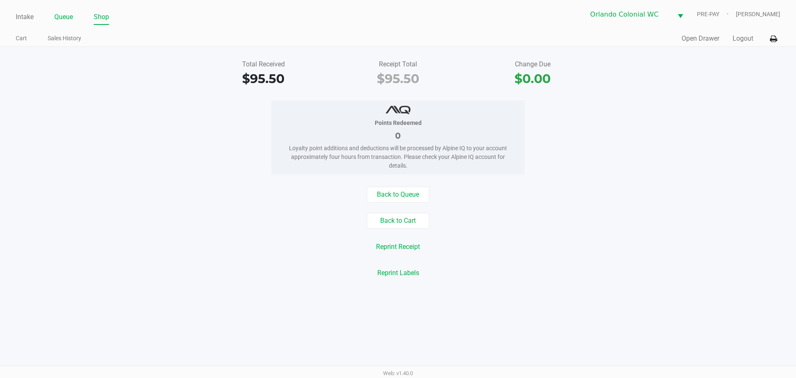
click at [72, 15] on link "Queue" at bounding box center [63, 17] width 19 height 12
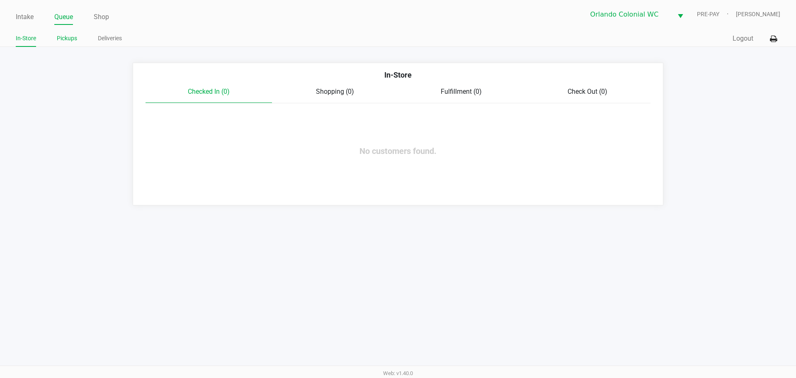
click at [70, 38] on link "Pickups" at bounding box center [67, 38] width 20 height 10
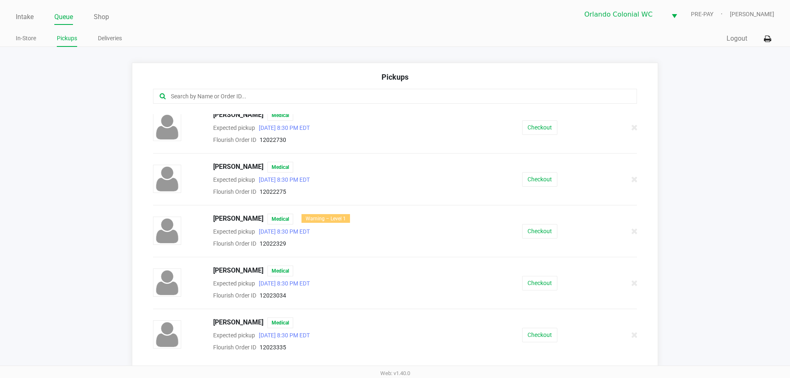
scroll to position [456, 0]
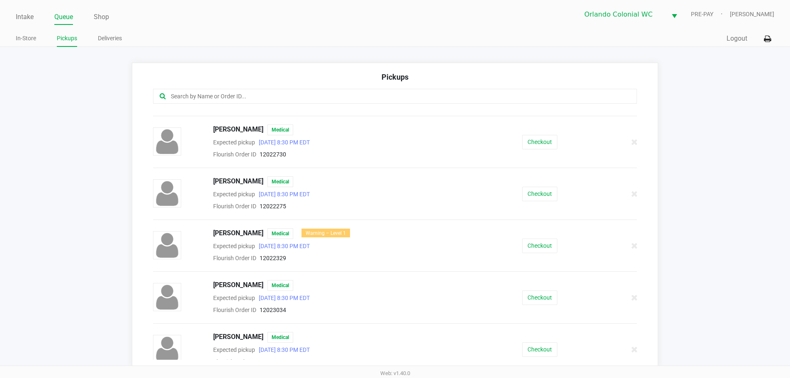
click at [221, 97] on input "text" at bounding box center [382, 97] width 424 height 10
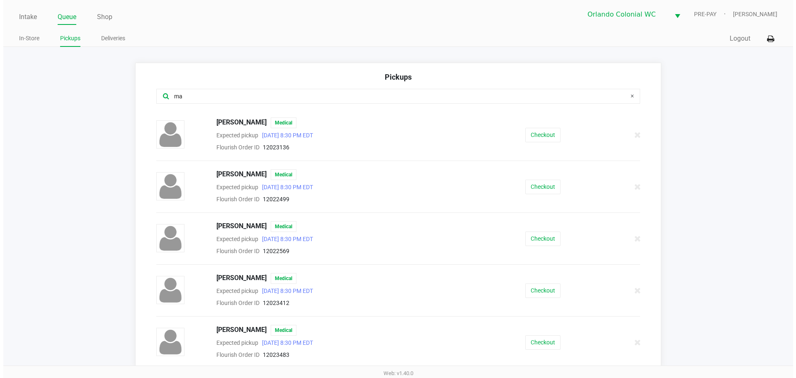
scroll to position [0, 0]
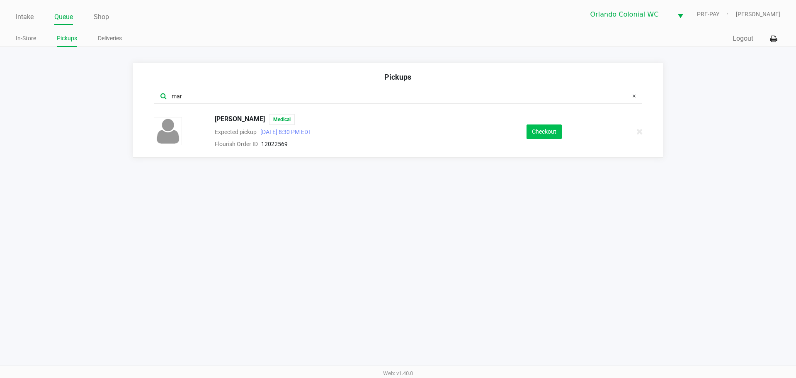
type input "mar"
click at [547, 125] on button "Checkout" at bounding box center [543, 131] width 35 height 15
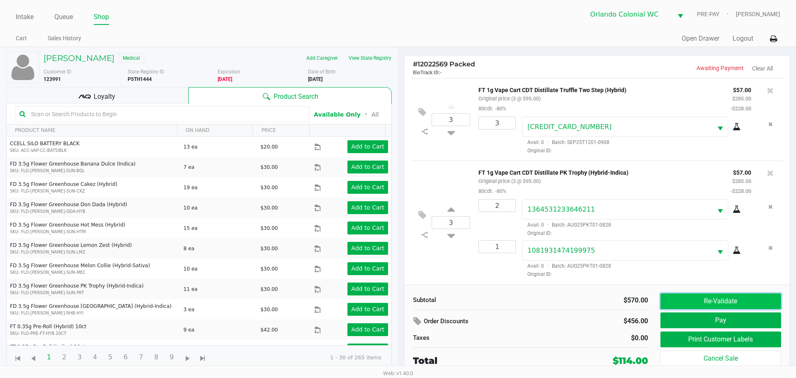
click at [670, 296] on button "Re-Validate" at bounding box center [720, 301] width 121 height 16
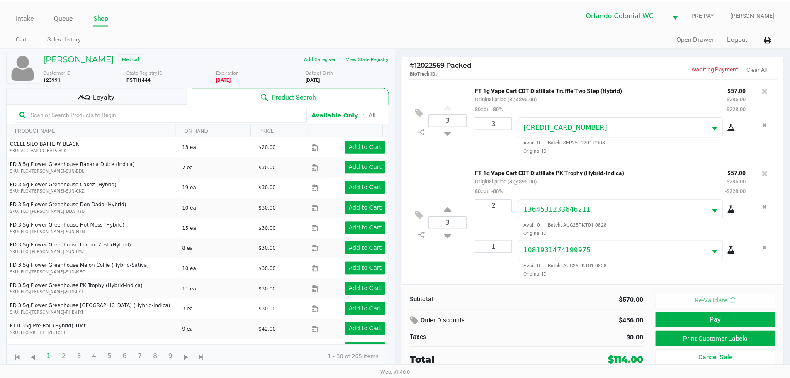
scroll to position [0, 0]
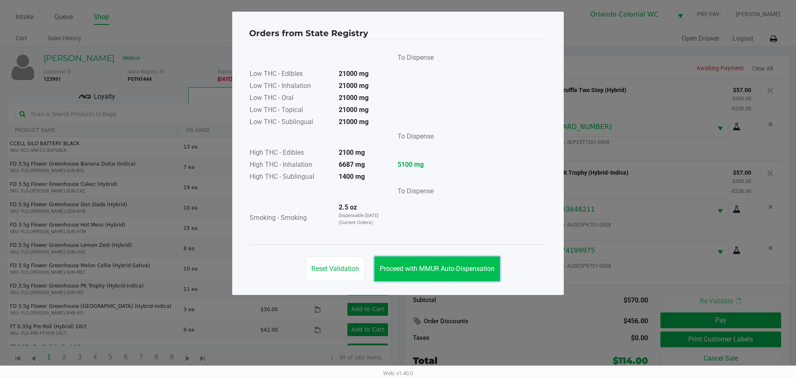
click at [489, 273] on button "Proceed with MMUR Auto-Dispensation" at bounding box center [437, 268] width 126 height 25
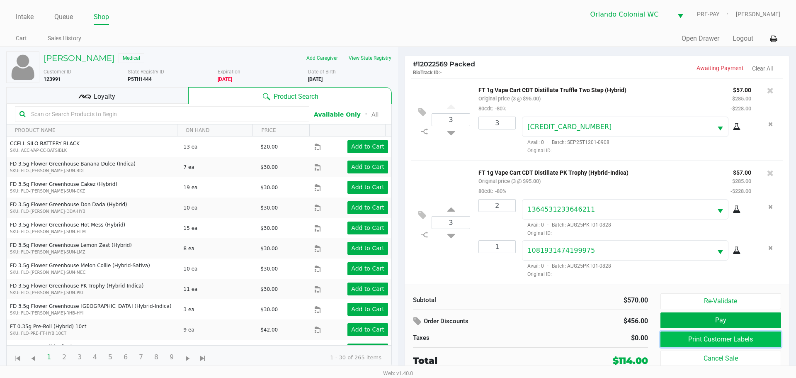
click at [719, 339] on button "Print Customer Labels" at bounding box center [720, 339] width 121 height 16
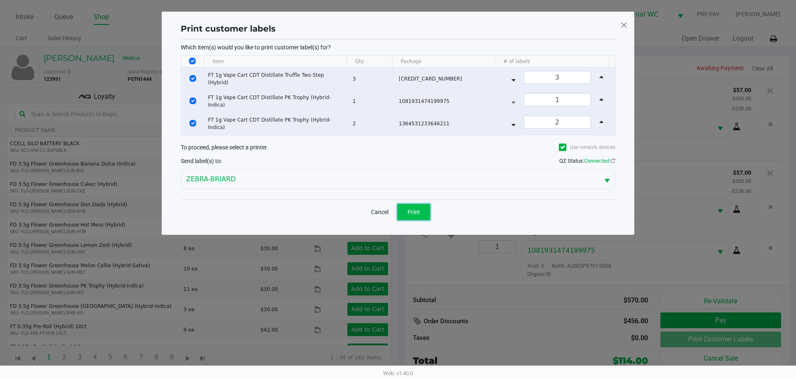
click at [410, 213] on span "Print" at bounding box center [413, 211] width 12 height 7
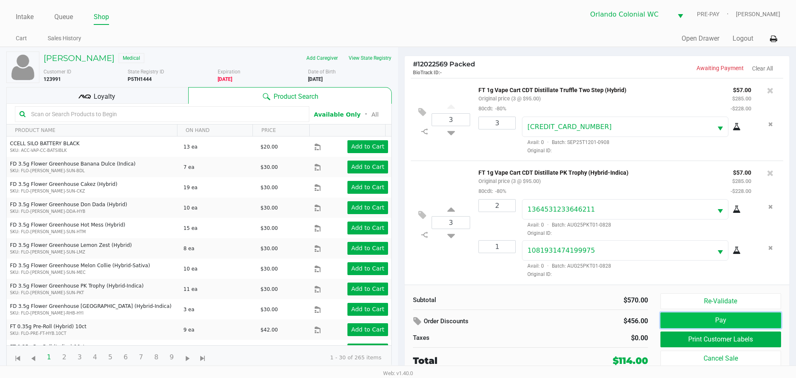
click at [679, 323] on button "Pay" at bounding box center [720, 320] width 121 height 16
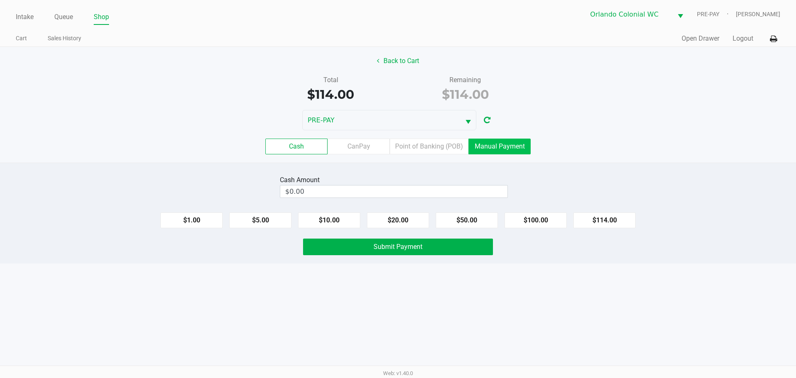
click at [488, 141] on label "Manual Payment" at bounding box center [499, 146] width 62 height 16
click at [0, 0] on 8 "Manual Payment" at bounding box center [0, 0] width 0 height 0
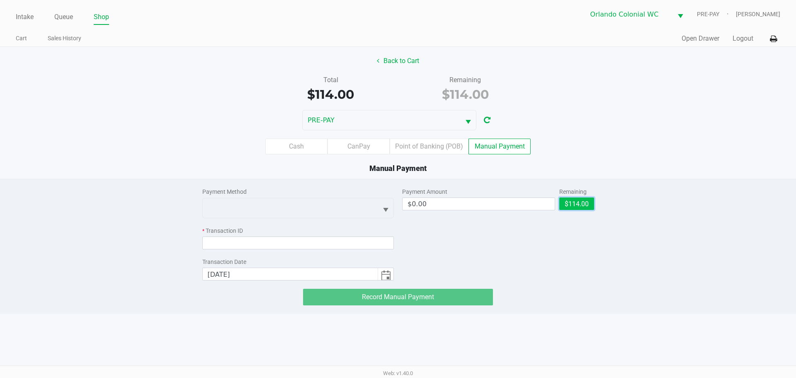
click at [577, 209] on button "$114.00" at bounding box center [576, 203] width 35 height 12
type input "$114.00"
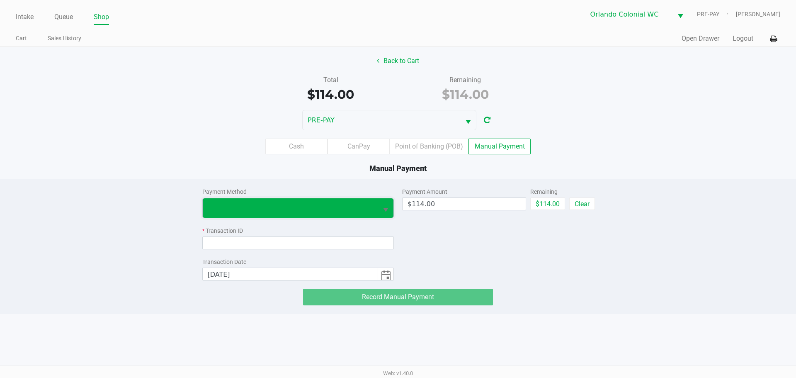
click at [317, 210] on span at bounding box center [290, 208] width 165 height 10
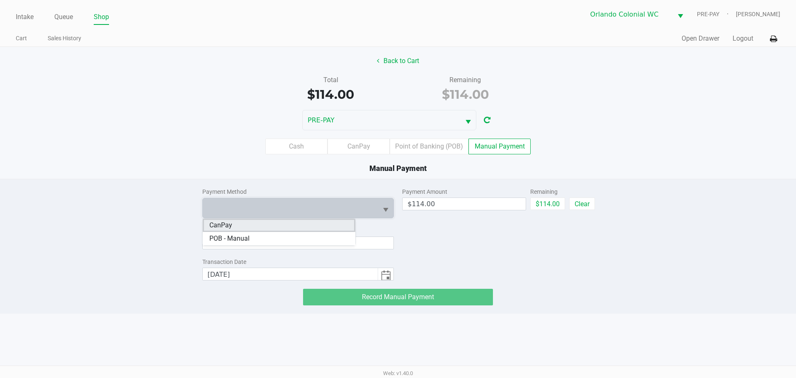
click at [269, 225] on li "CanPay" at bounding box center [279, 224] width 153 height 13
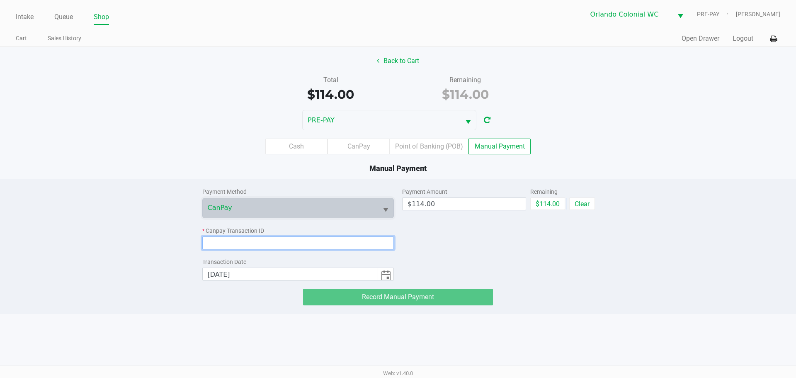
click at [280, 244] on input at bounding box center [298, 242] width 192 height 13
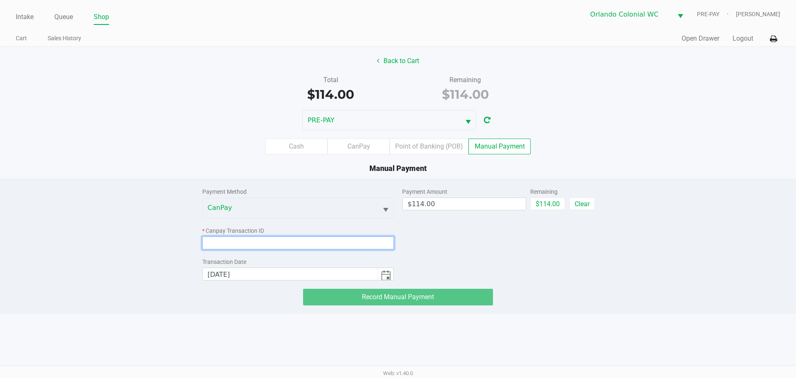
paste input "YIWA1EWULUMA"
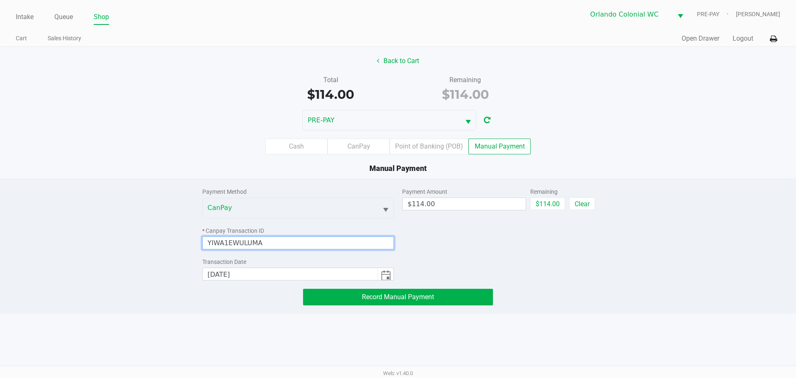
type input "YIWA1EWULUMA"
click at [223, 74] on div "Back to Cart Total $114.00 Remaining $114.00 PRE-PAY Cash CanPay Point of Banki…" at bounding box center [398, 113] width 796 height 132
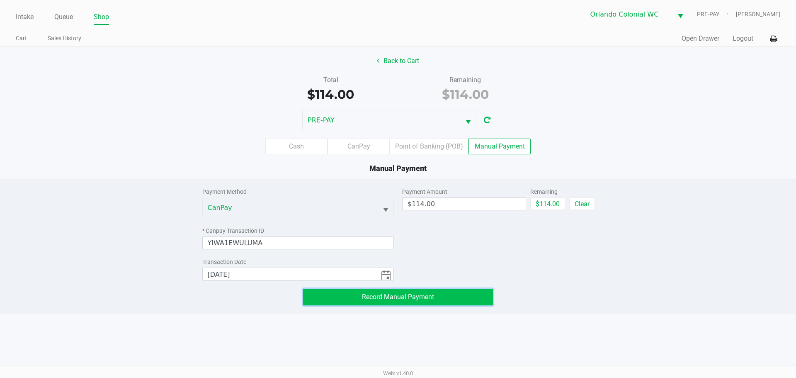
click at [387, 295] on span "Record Manual Payment" at bounding box center [398, 297] width 72 height 8
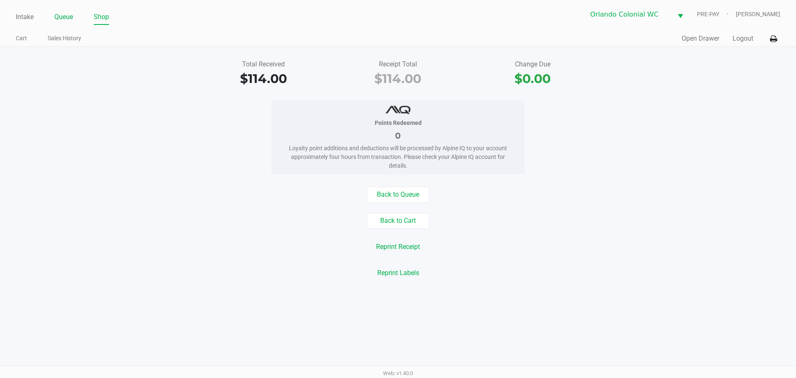
click at [63, 18] on link "Queue" at bounding box center [63, 17] width 19 height 12
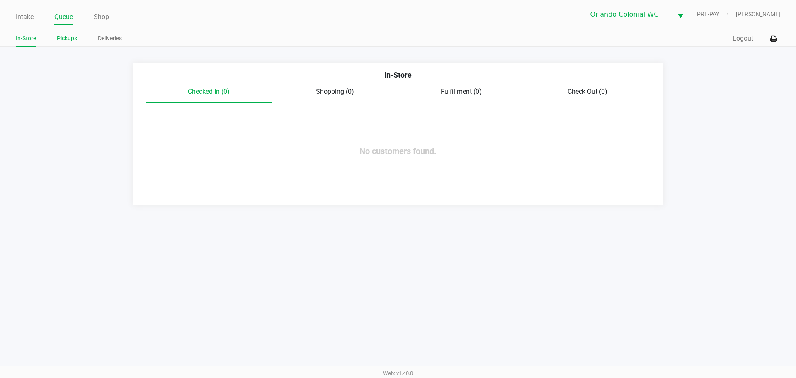
click at [67, 42] on link "Pickups" at bounding box center [67, 38] width 20 height 10
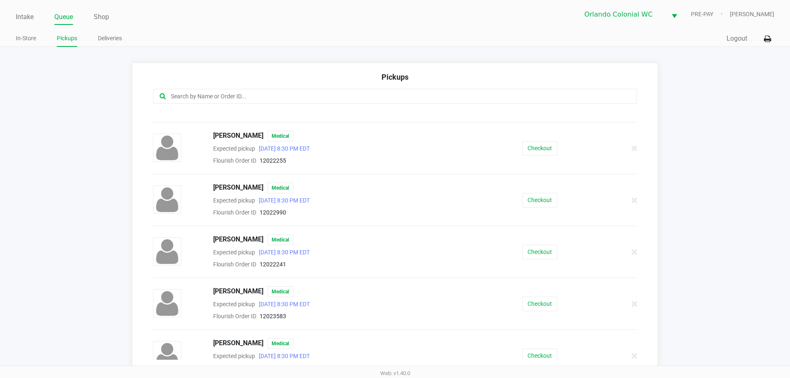
scroll to position [166, 0]
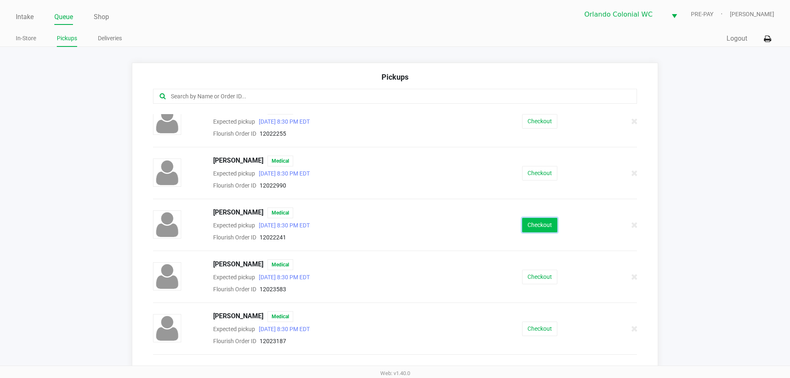
click at [537, 222] on button "Checkout" at bounding box center [539, 225] width 35 height 15
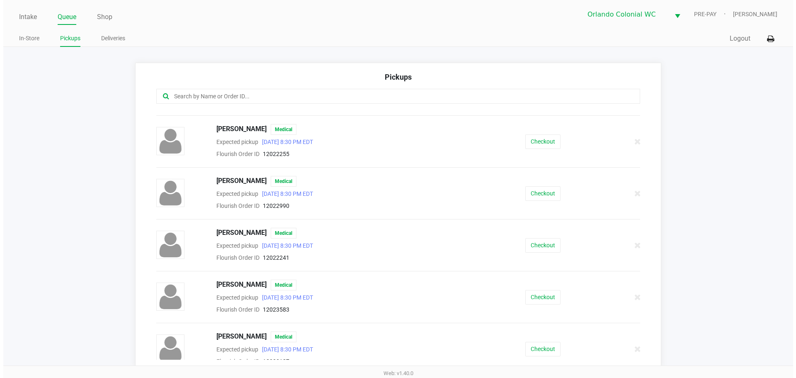
scroll to position [166, 0]
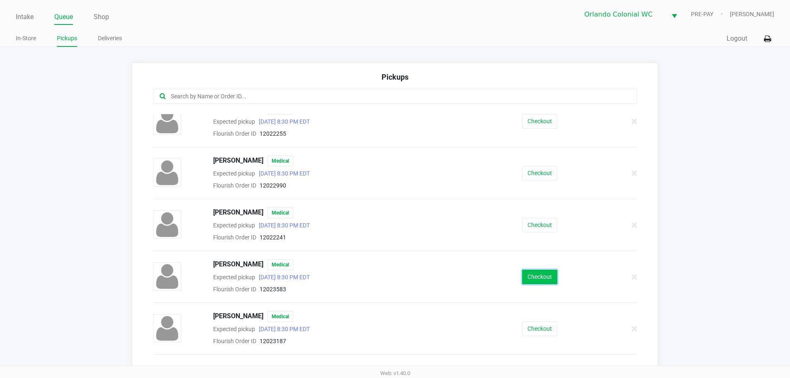
click at [538, 272] on button "Checkout" at bounding box center [539, 276] width 35 height 15
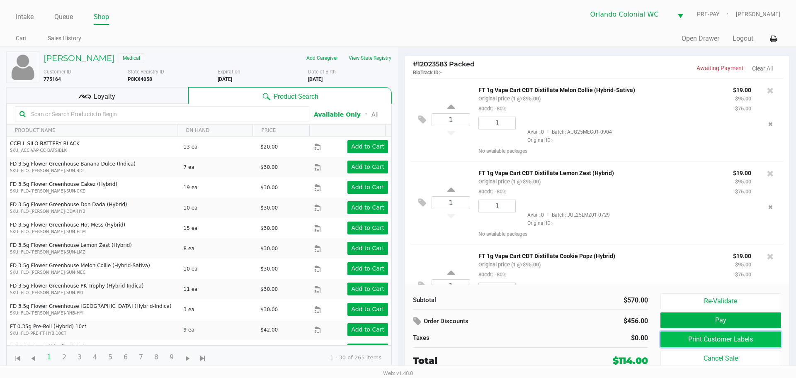
click at [705, 343] on button "Print Customer Labels" at bounding box center [720, 339] width 121 height 16
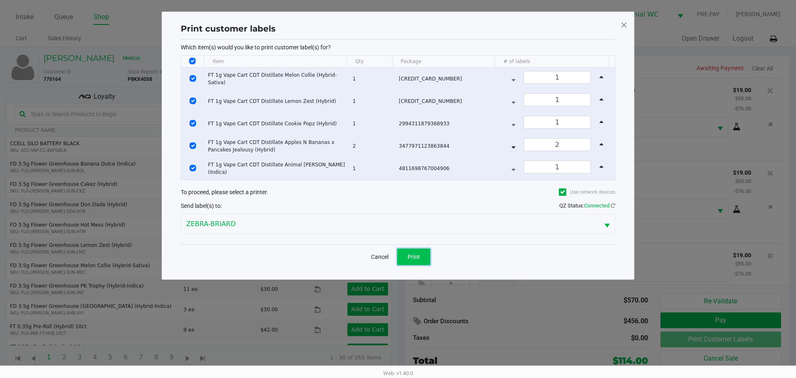
click at [423, 253] on button "Print" at bounding box center [413, 256] width 33 height 17
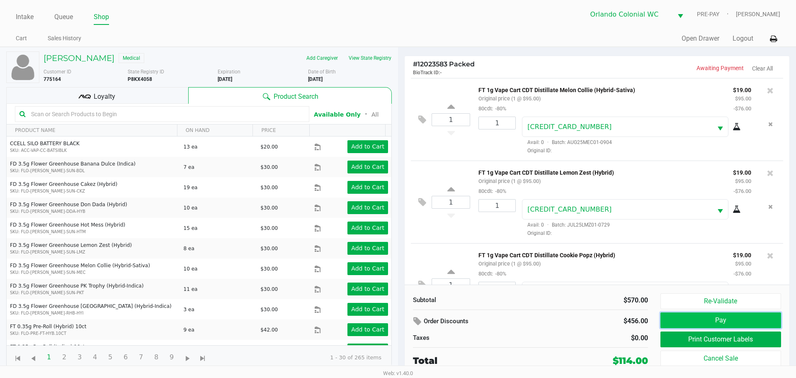
click at [677, 320] on button "Pay" at bounding box center [720, 320] width 121 height 16
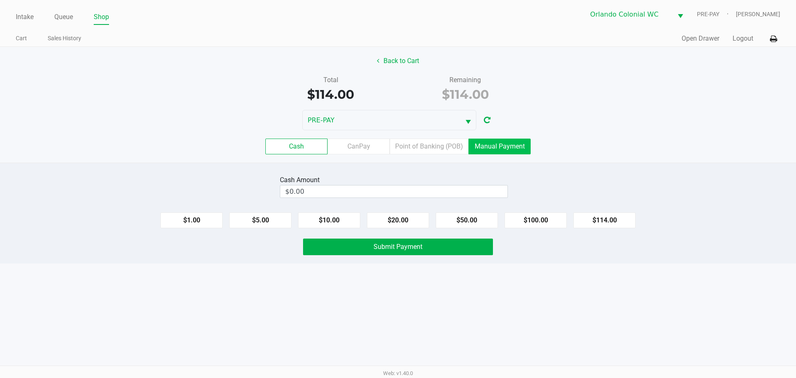
click at [475, 154] on label "Manual Payment" at bounding box center [499, 146] width 62 height 16
click at [0, 0] on 8 "Manual Payment" at bounding box center [0, 0] width 0 height 0
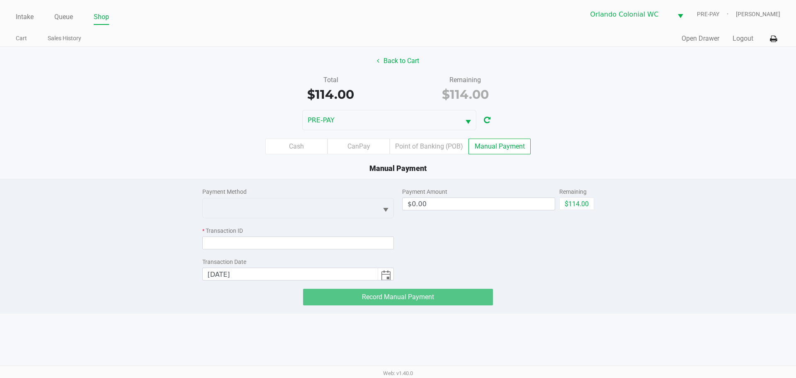
click at [580, 216] on div "$114.00" at bounding box center [576, 206] width 35 height 19
click at [580, 210] on button "$114.00" at bounding box center [576, 203] width 35 height 12
type input "$114.00"
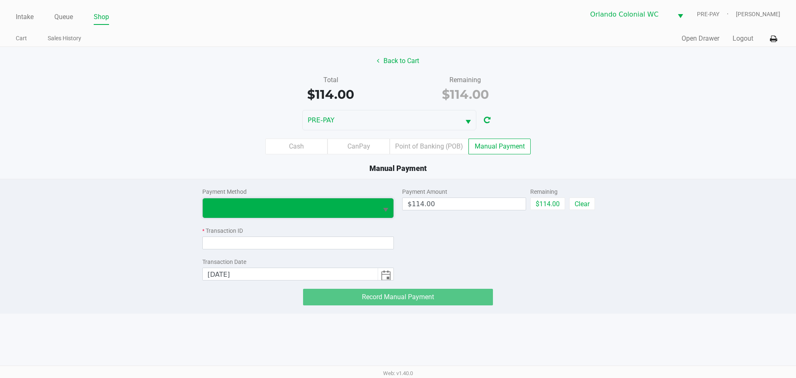
click at [343, 215] on span at bounding box center [290, 207] width 175 height 19
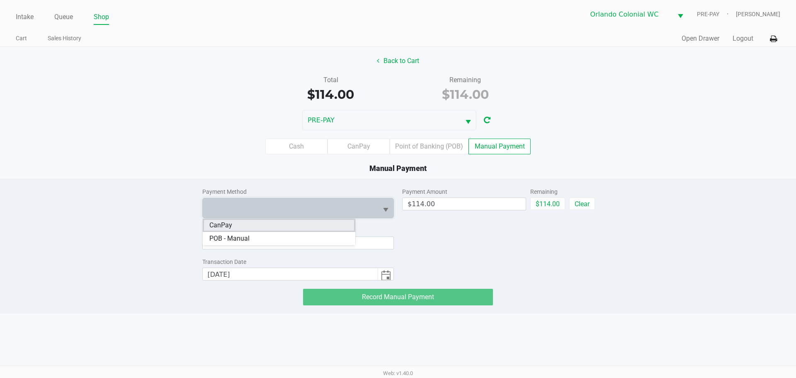
click at [270, 230] on li "CanPay" at bounding box center [279, 224] width 153 height 13
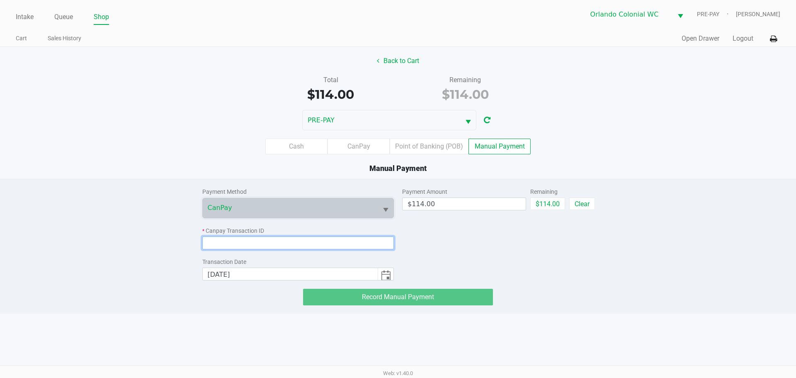
click at [256, 243] on input at bounding box center [298, 242] width 192 height 13
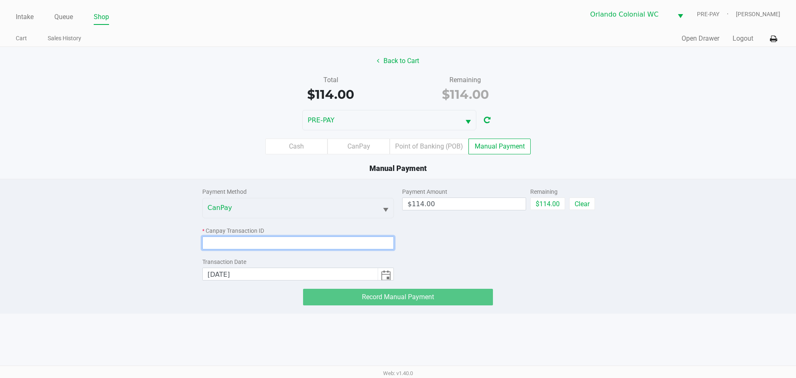
paste input "6ALASIFE5UWA"
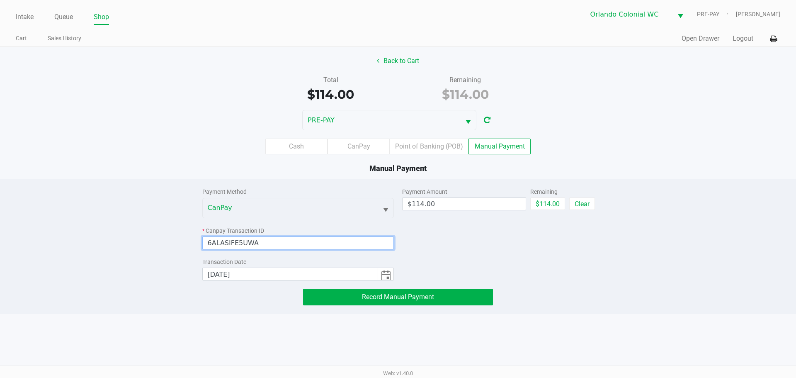
type input "6ALASIFE5UWA"
click at [164, 167] on div "Manual Payment" at bounding box center [398, 167] width 808 height 11
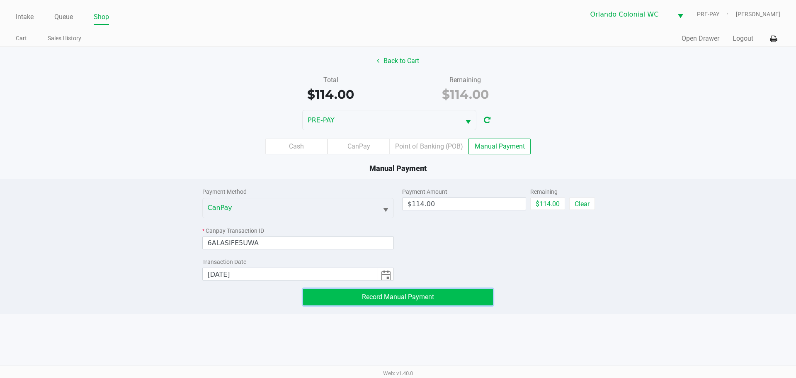
click at [338, 293] on button "Record Manual Payment" at bounding box center [398, 296] width 190 height 17
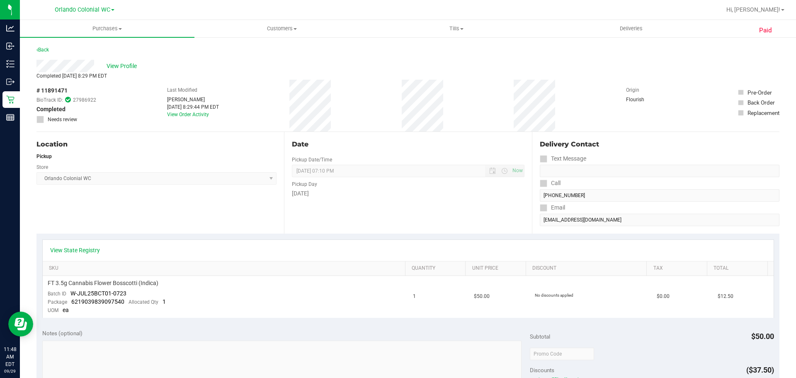
scroll to position [124, 0]
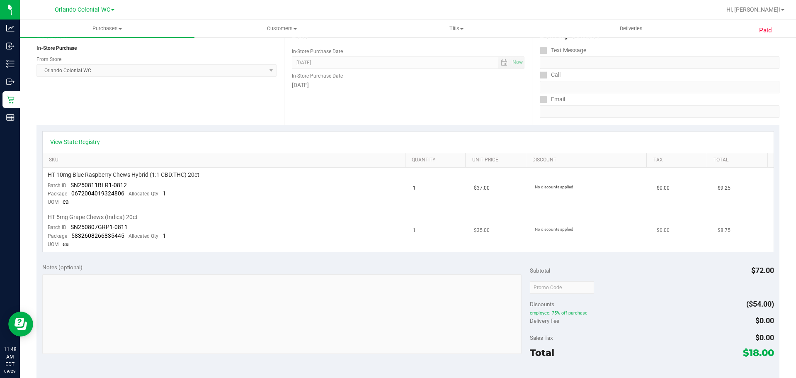
scroll to position [207, 0]
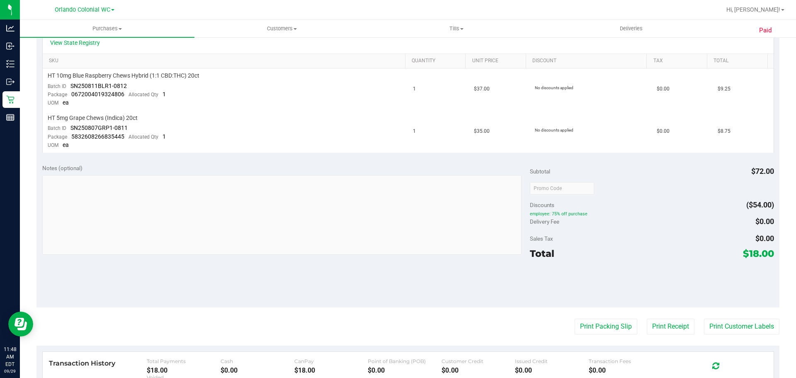
click at [250, 154] on div "View State Registry SKU Quantity Unit Price Discount Tax Total HT 10mg Blue Ras…" at bounding box center [407, 92] width 743 height 132
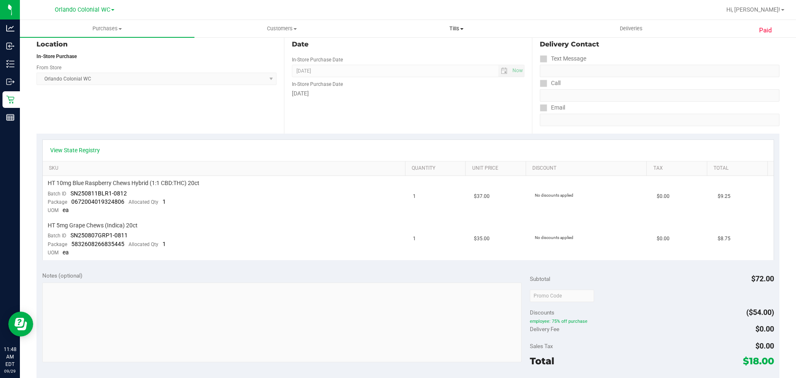
scroll to position [83, 0]
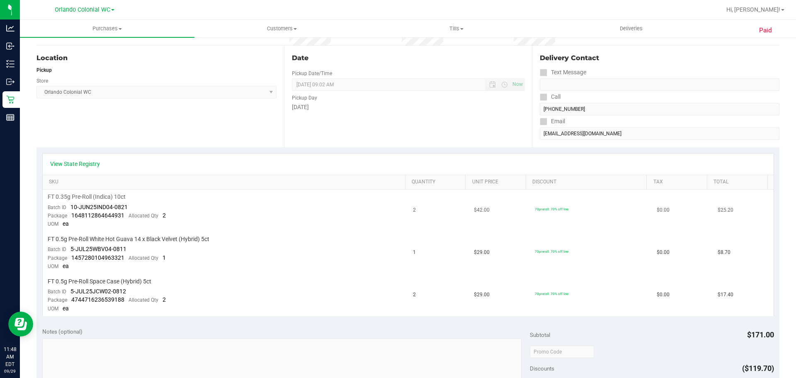
scroll to position [166, 0]
